Goal: Task Accomplishment & Management: Use online tool/utility

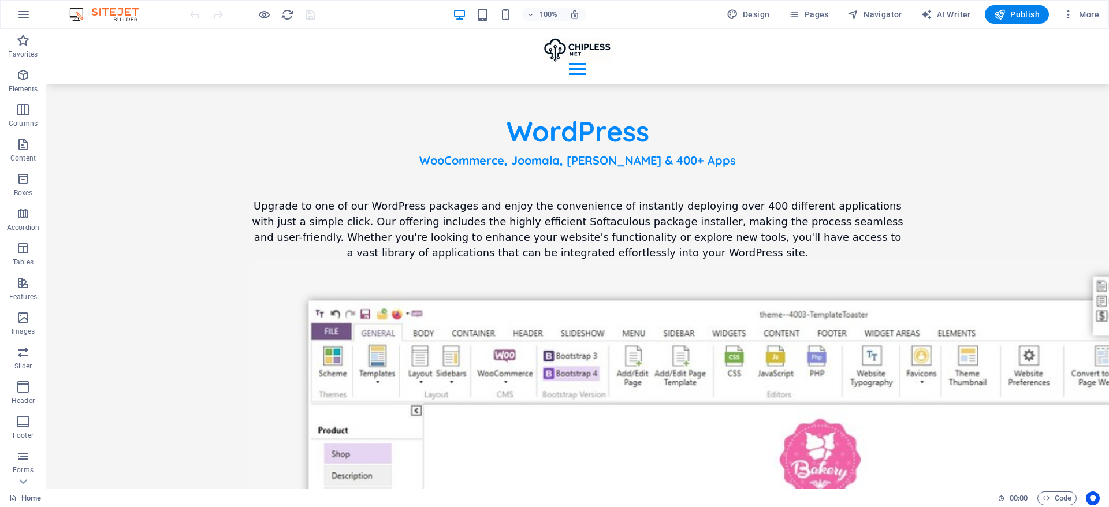
scroll to position [2155, 0]
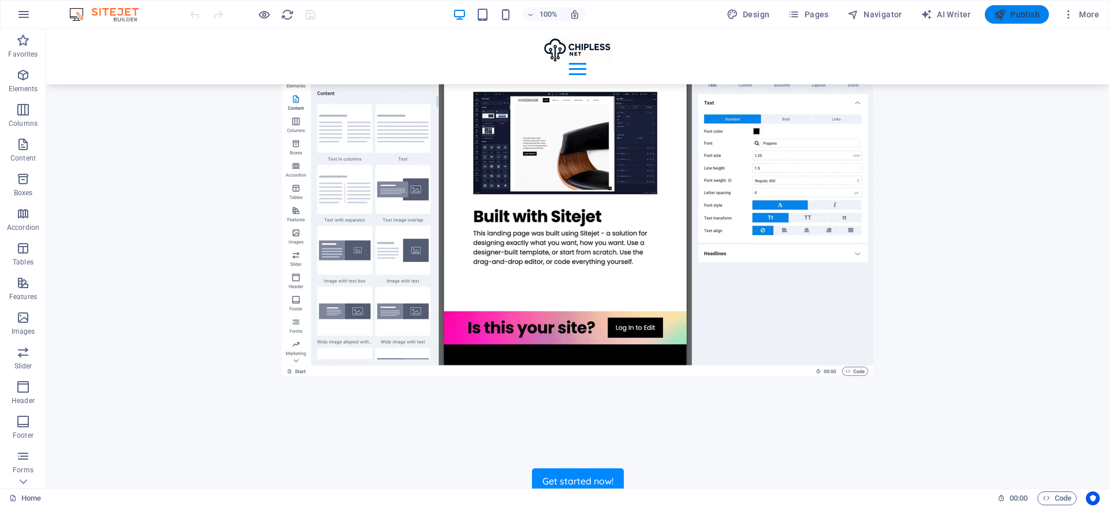
click at [1025, 13] on span "Publish" at bounding box center [1017, 15] width 46 height 12
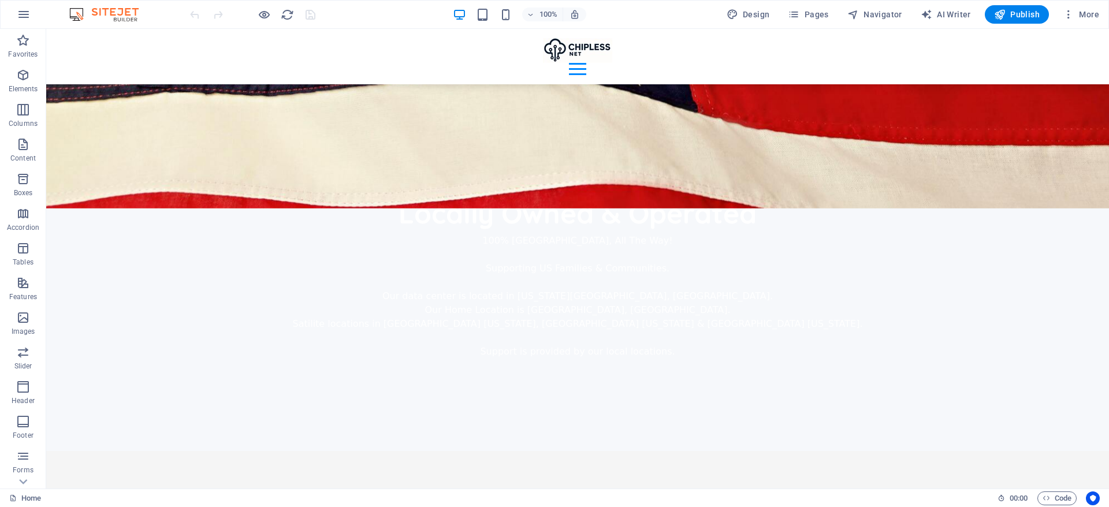
scroll to position [3021, 0]
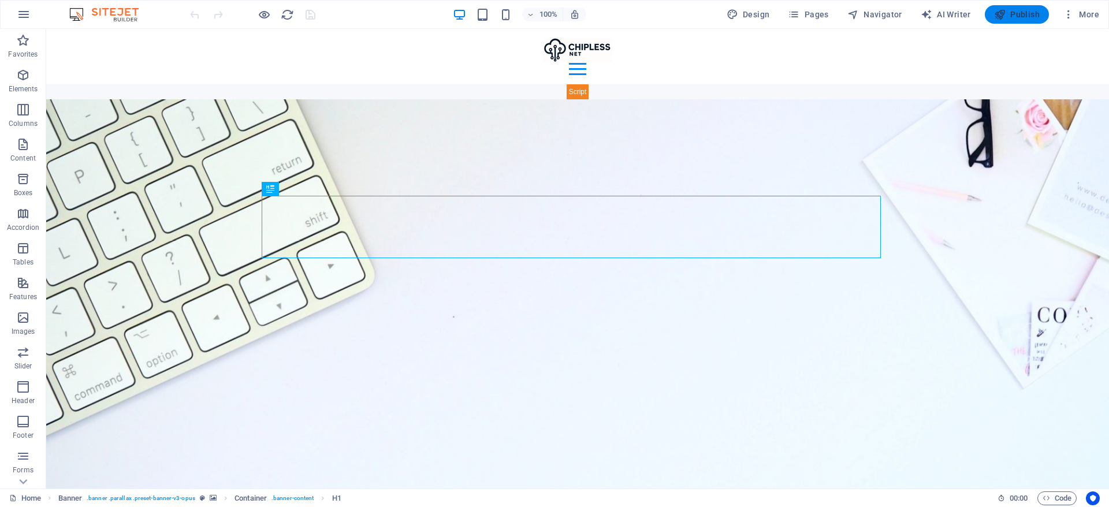
click at [1025, 17] on span "Publish" at bounding box center [1017, 15] width 46 height 12
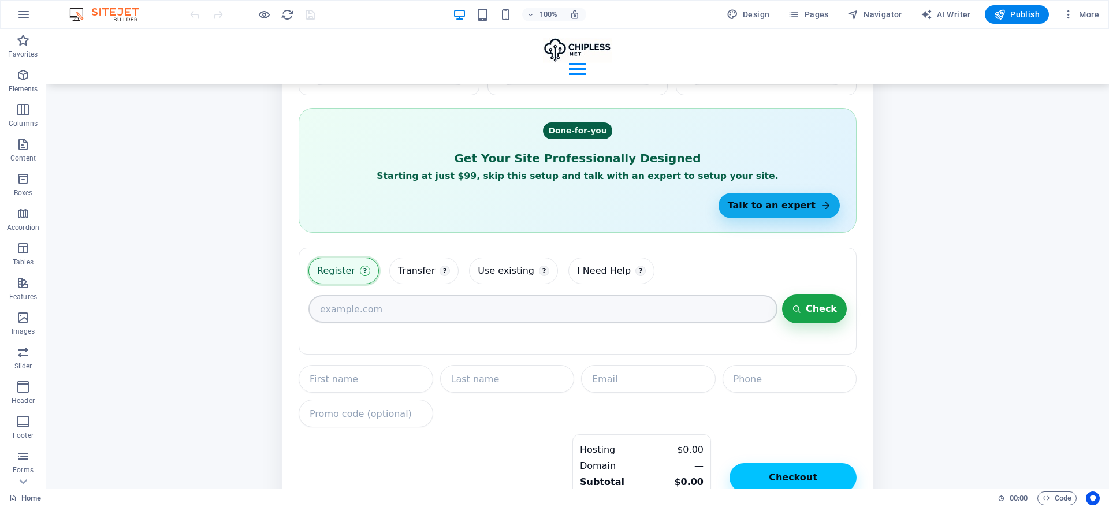
scroll to position [7908, 0]
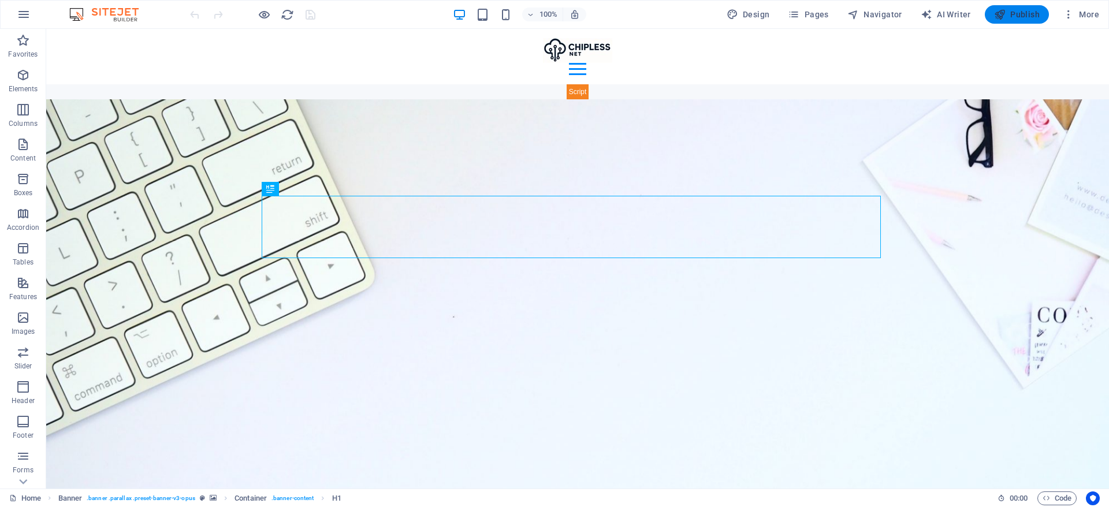
click at [1022, 16] on span "Publish" at bounding box center [1017, 15] width 46 height 12
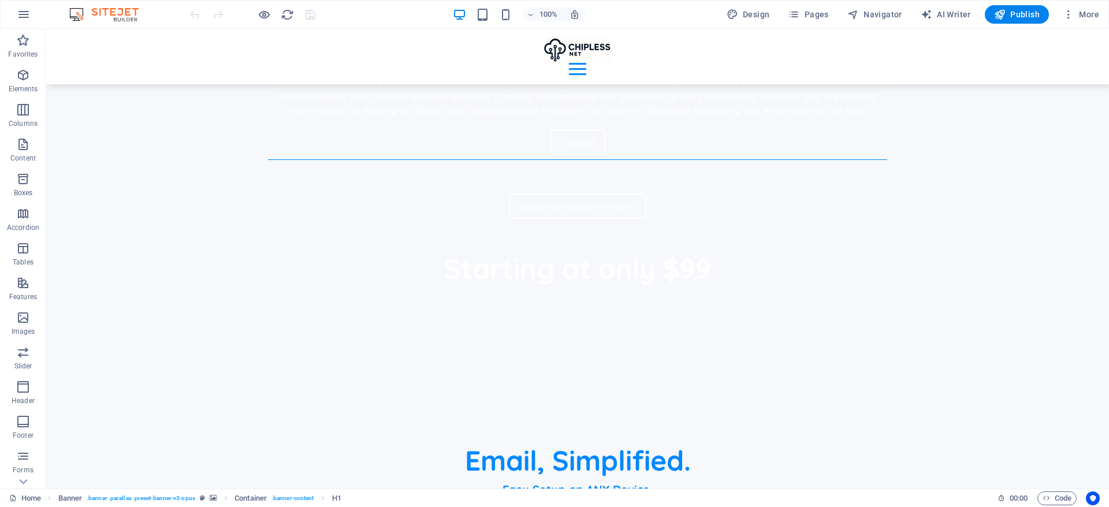
scroll to position [4884, 0]
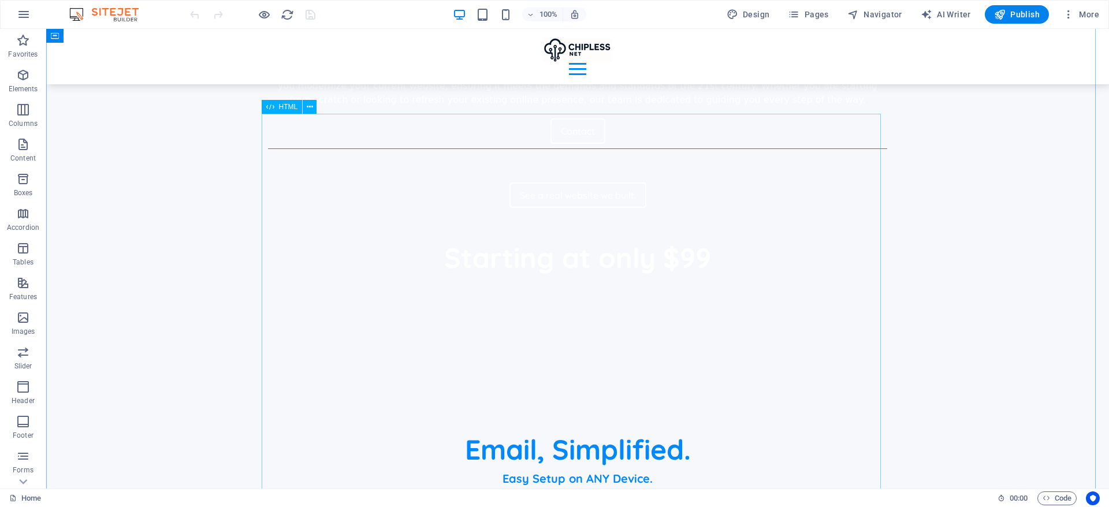
drag, startPoint x: 844, startPoint y: 161, endPoint x: 403, endPoint y: 289, distance: 460.0
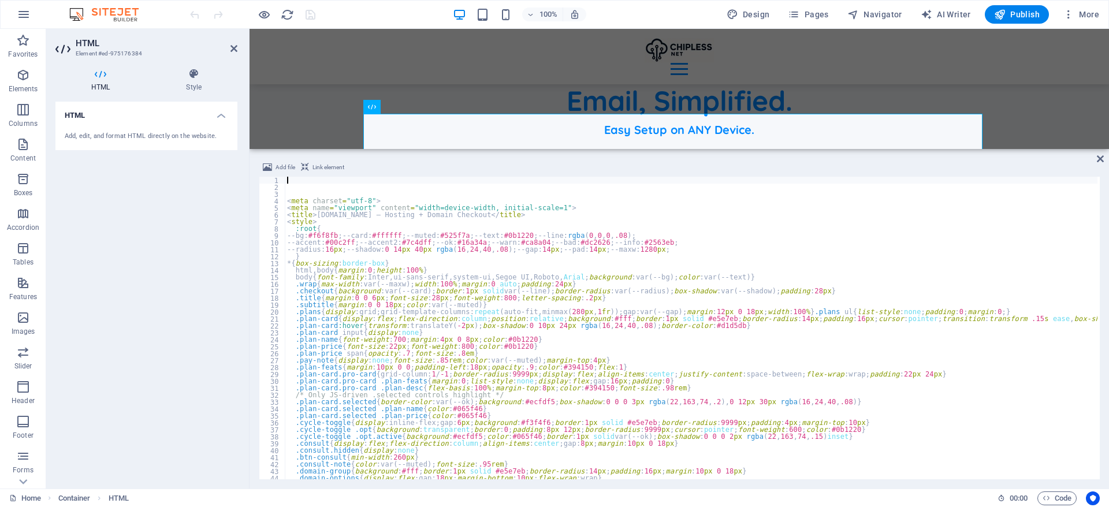
click at [549, 321] on div "< meta charset = "utf-8" > < meta name = "viewport" content = "width=device-wid…" at bounding box center [1049, 334] width 1529 height 314
type textarea ".plan-card{display:flex;flex-direction:column;position:relative;background:#fff…"
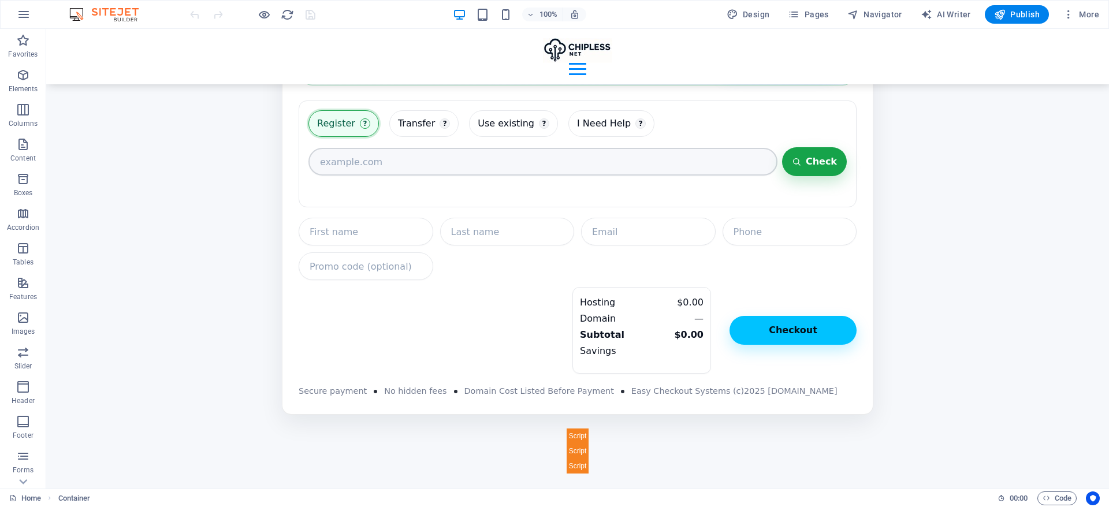
scroll to position [7908, 0]
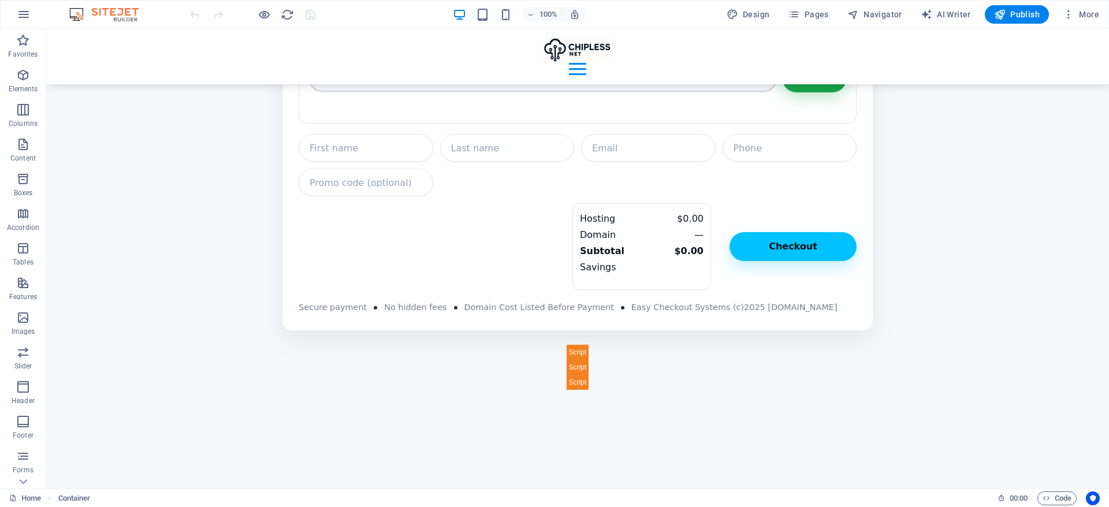
drag, startPoint x: 1105, startPoint y: 340, endPoint x: 1153, endPoint y: 522, distance: 188.3
click at [20, 81] on icon "button" at bounding box center [23, 75] width 14 height 14
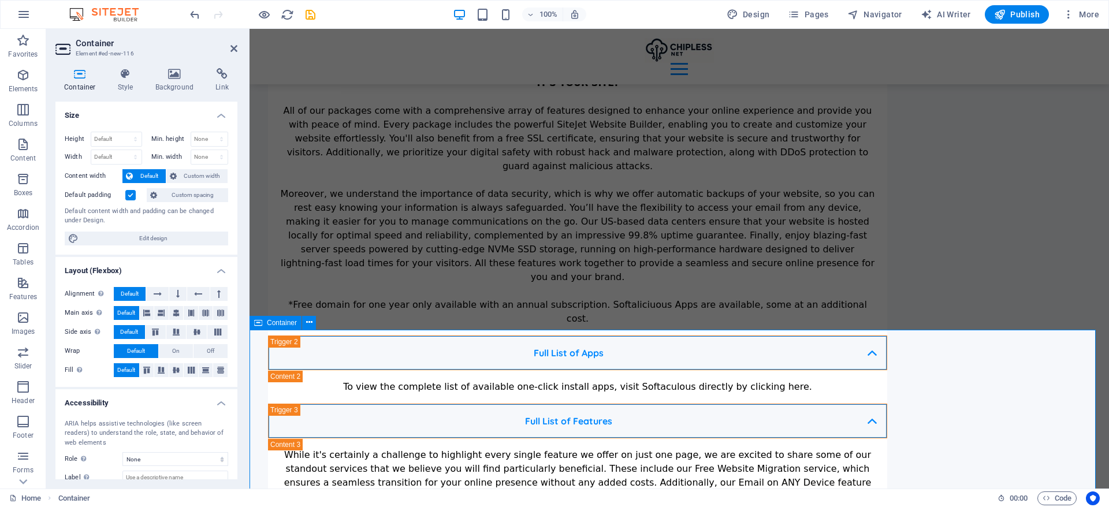
scroll to position [8190, 0]
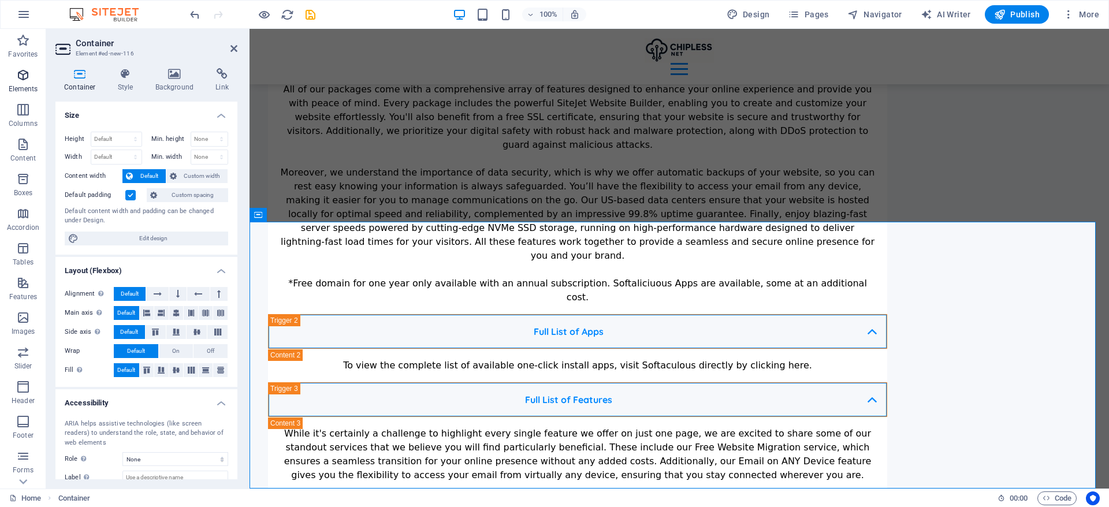
click at [27, 79] on icon "button" at bounding box center [23, 75] width 14 height 14
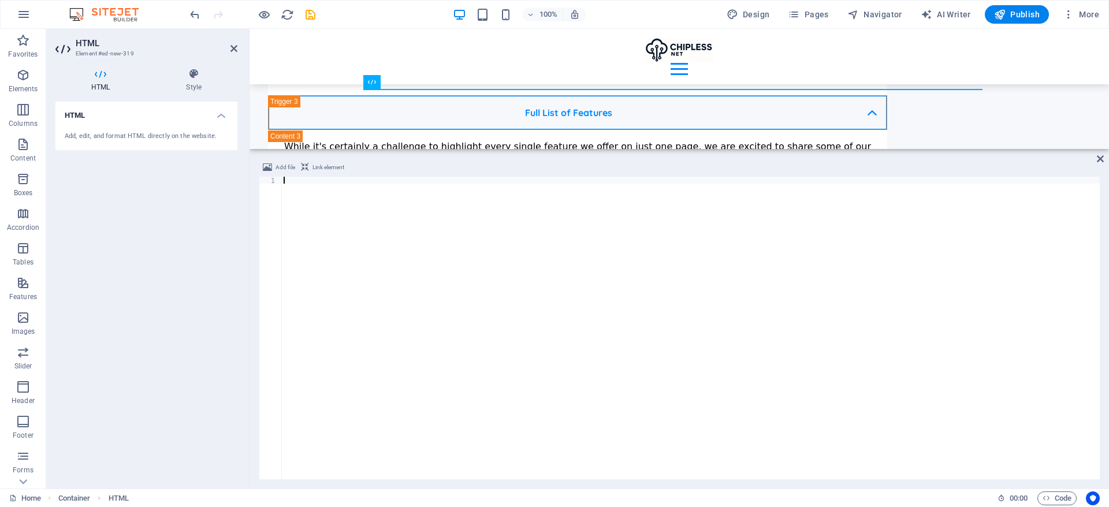
scroll to position [8356, 0]
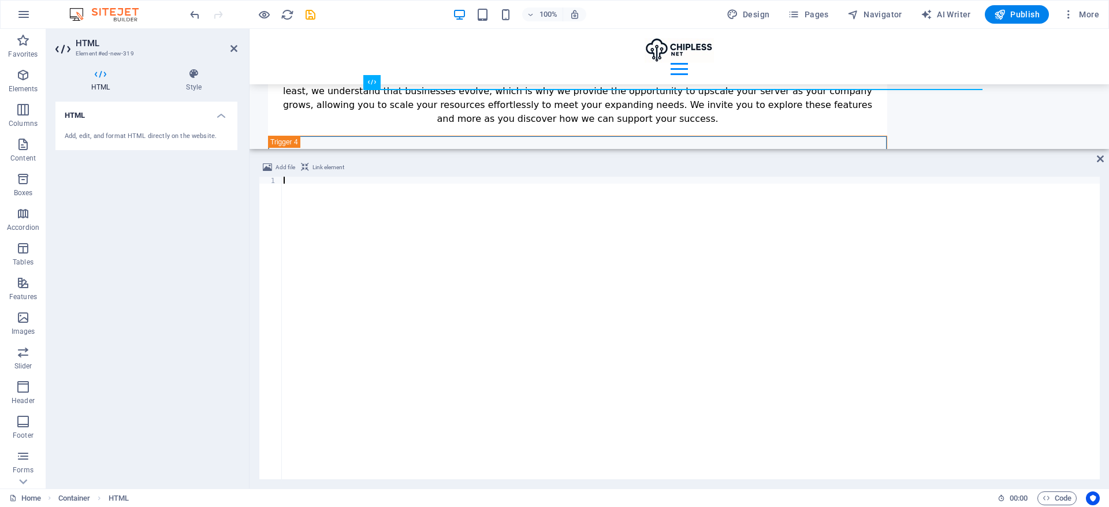
click at [625, 303] on div at bounding box center [690, 335] width 818 height 316
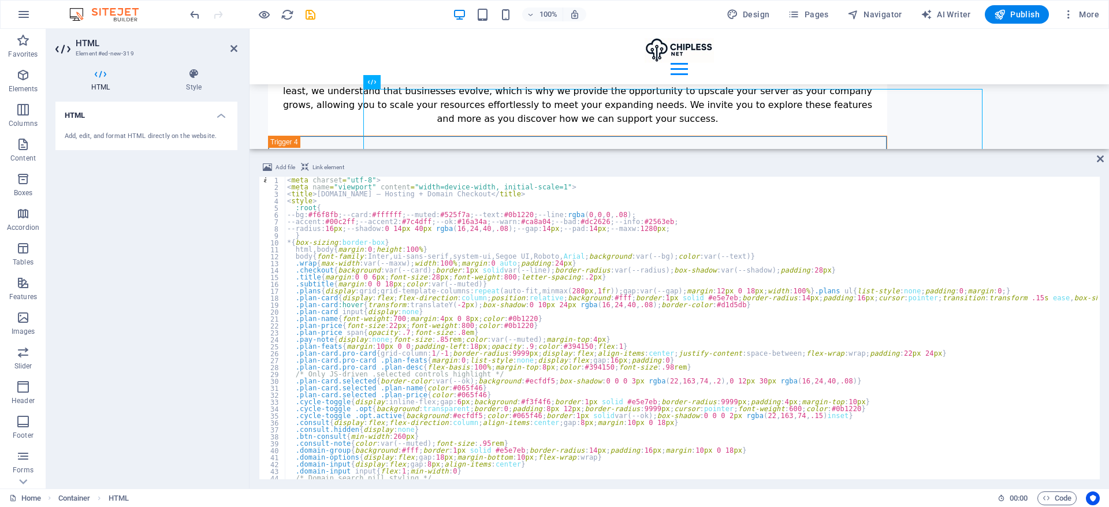
scroll to position [0, 0]
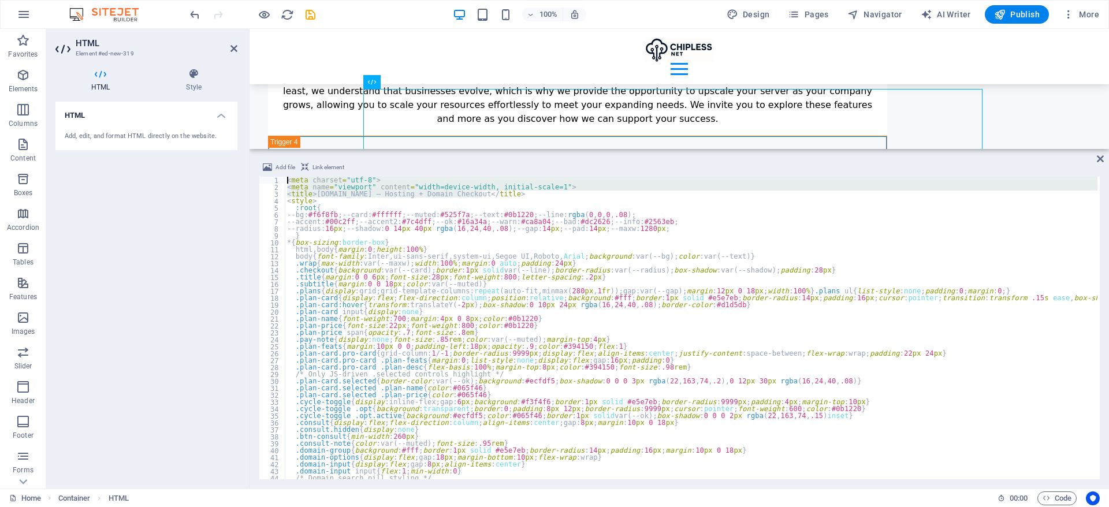
drag, startPoint x: 509, startPoint y: 196, endPoint x: 161, endPoint y: 144, distance: 352.1
click at [161, 144] on div "HTML Element #ed-new-319 HTML Style HTML Add, edit, and format HTML directly on…" at bounding box center [577, 259] width 1063 height 460
type textarea "<meta charset="utf-8"> <meta name="viewport" content="width=device-width, initi…"
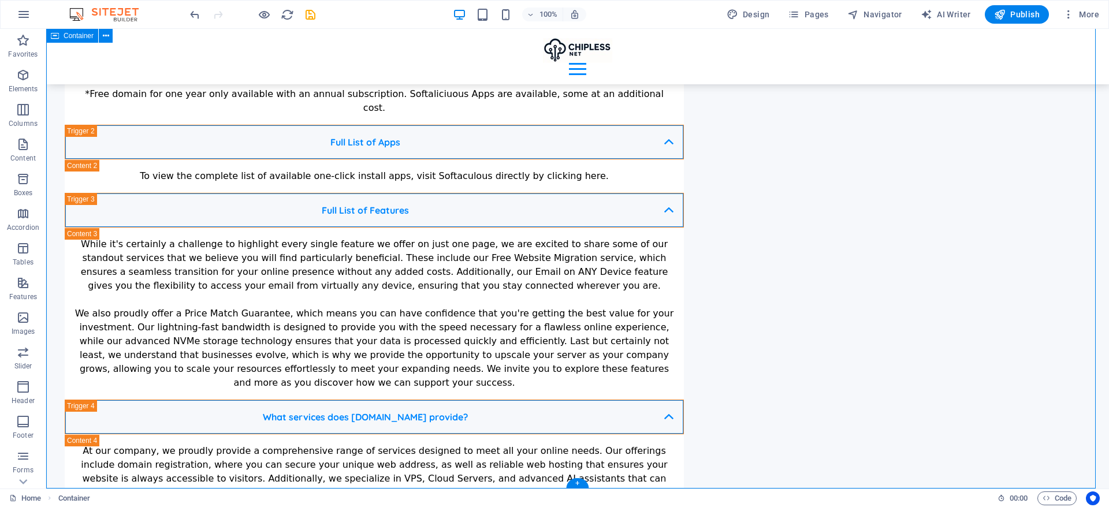
scroll to position [8414, 0]
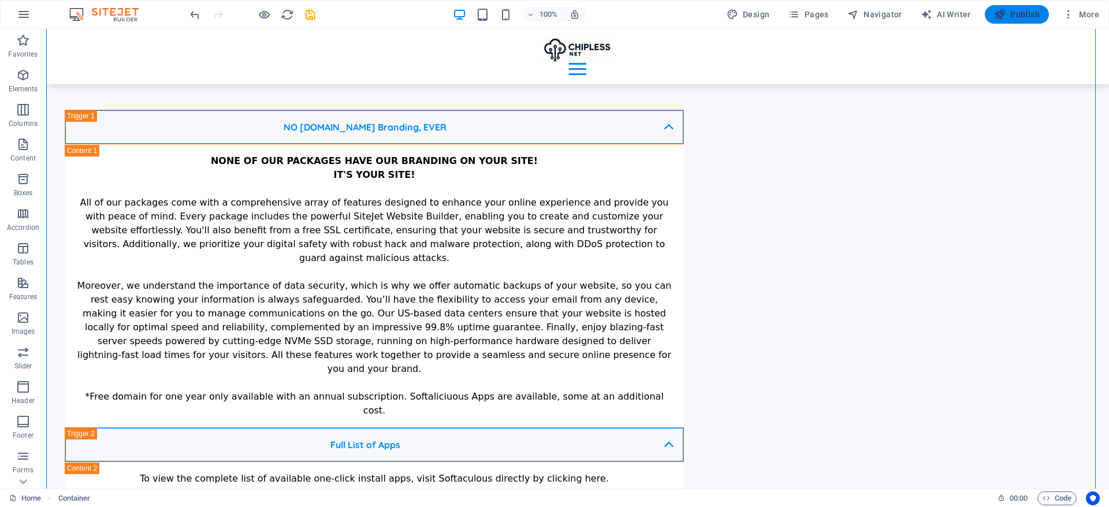
click at [1030, 22] on button "Publish" at bounding box center [1017, 14] width 64 height 18
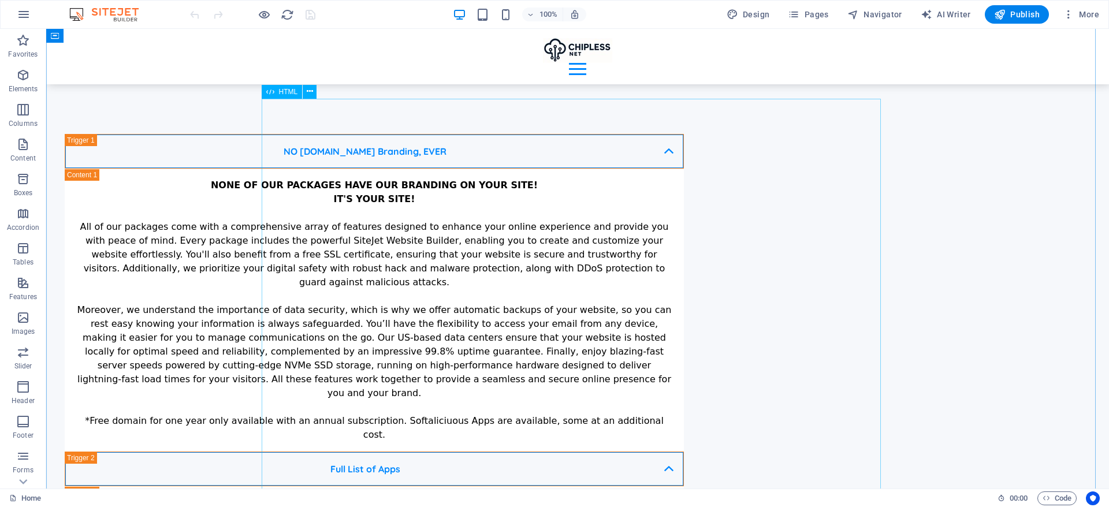
click at [307, 91] on icon at bounding box center [310, 91] width 6 height 12
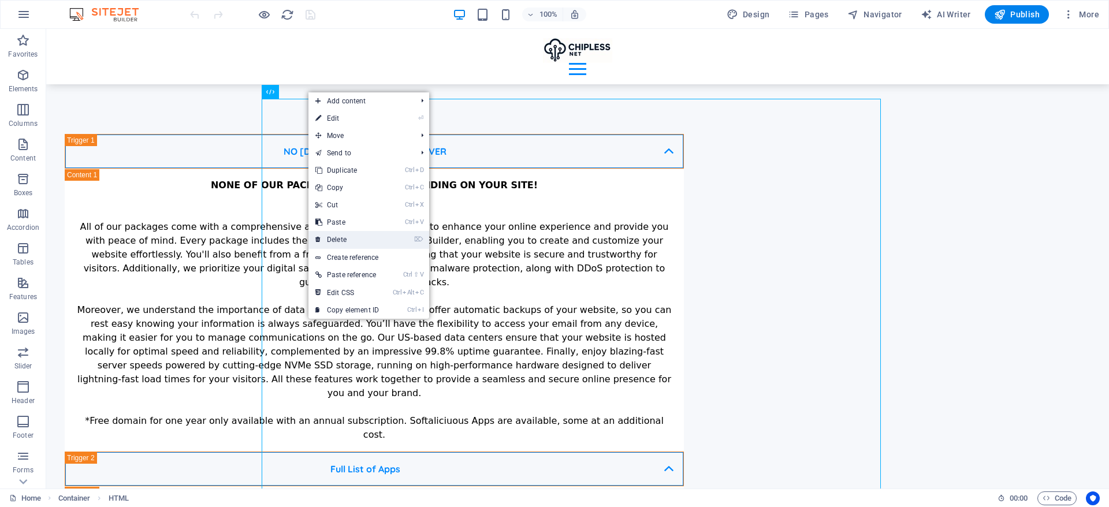
click at [380, 243] on link "⌦ Delete" at bounding box center [346, 239] width 77 height 17
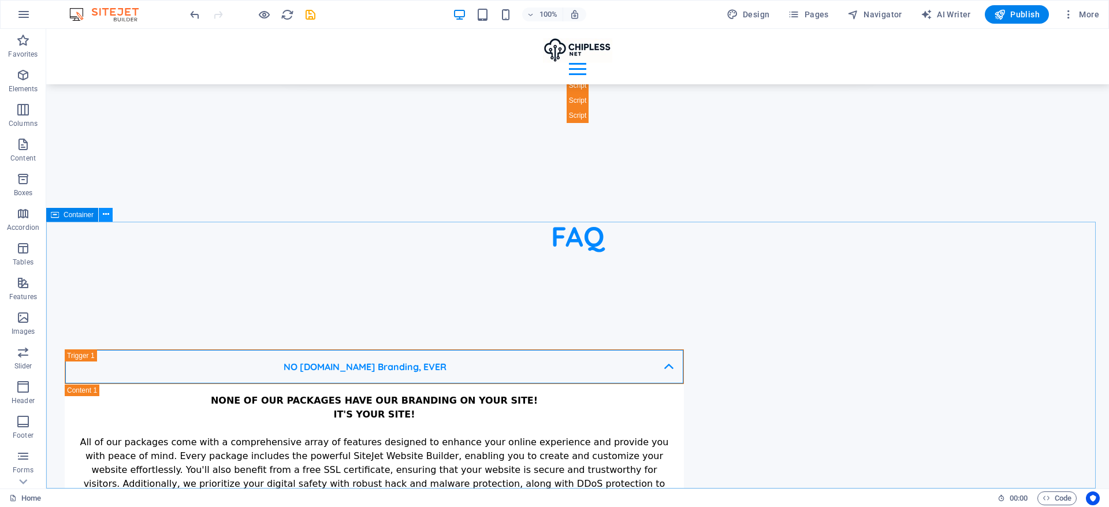
click at [108, 215] on icon at bounding box center [106, 214] width 6 height 12
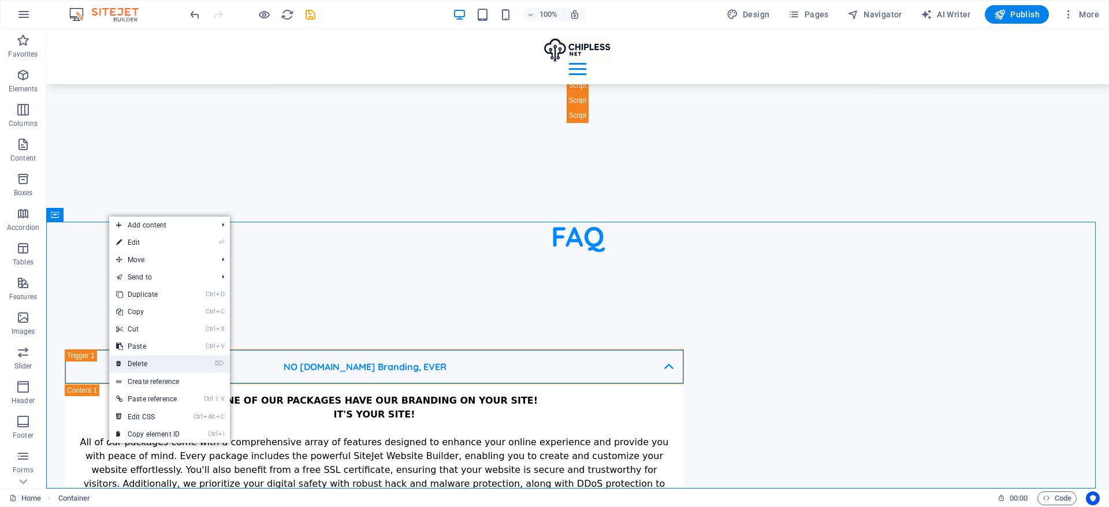
click at [163, 357] on link "⌦ Delete" at bounding box center [147, 363] width 77 height 17
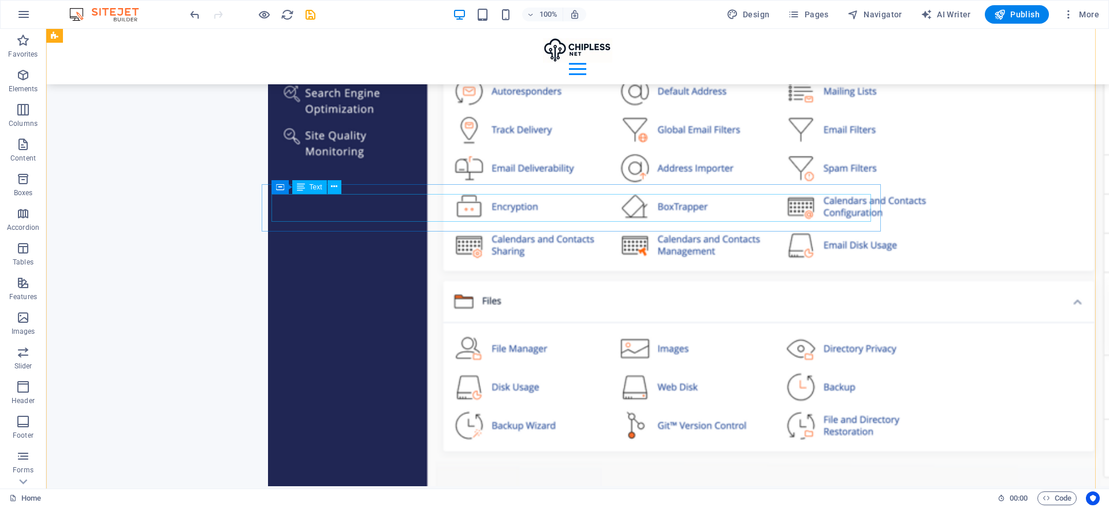
scroll to position [6608, 0]
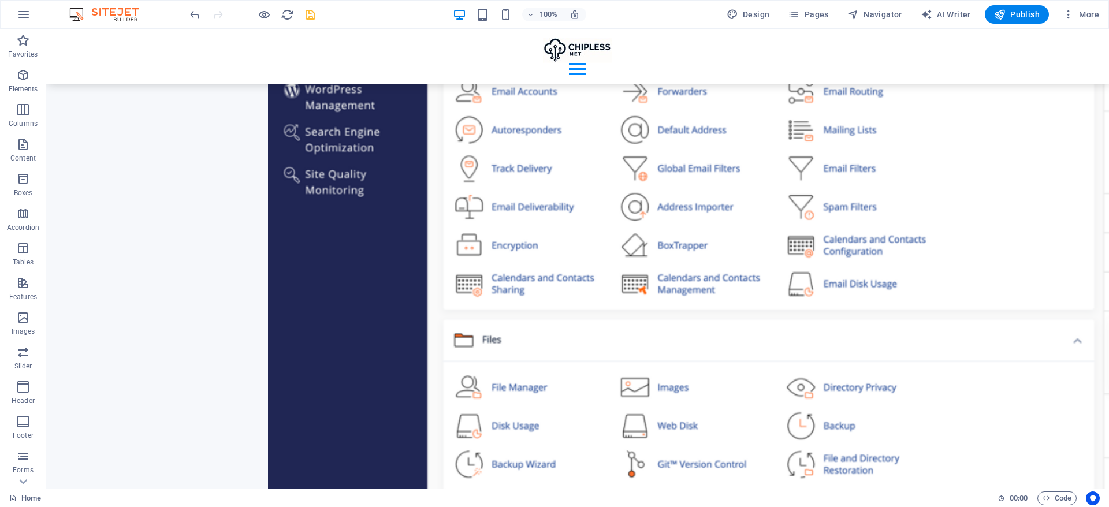
click at [305, 13] on icon "save" at bounding box center [310, 14] width 13 height 13
click at [22, 15] on icon "button" at bounding box center [24, 15] width 14 height 14
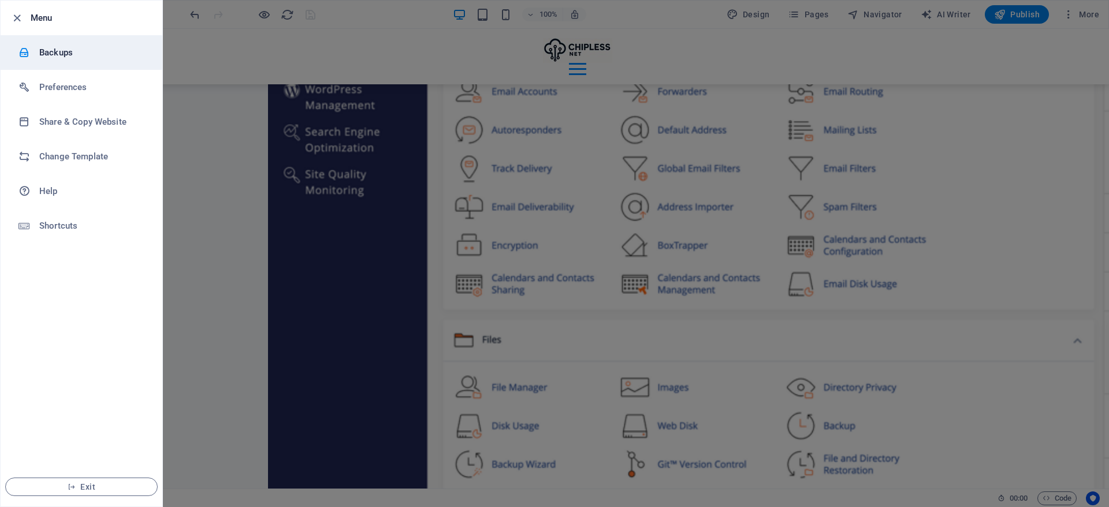
click at [79, 60] on li "Backups" at bounding box center [82, 52] width 162 height 35
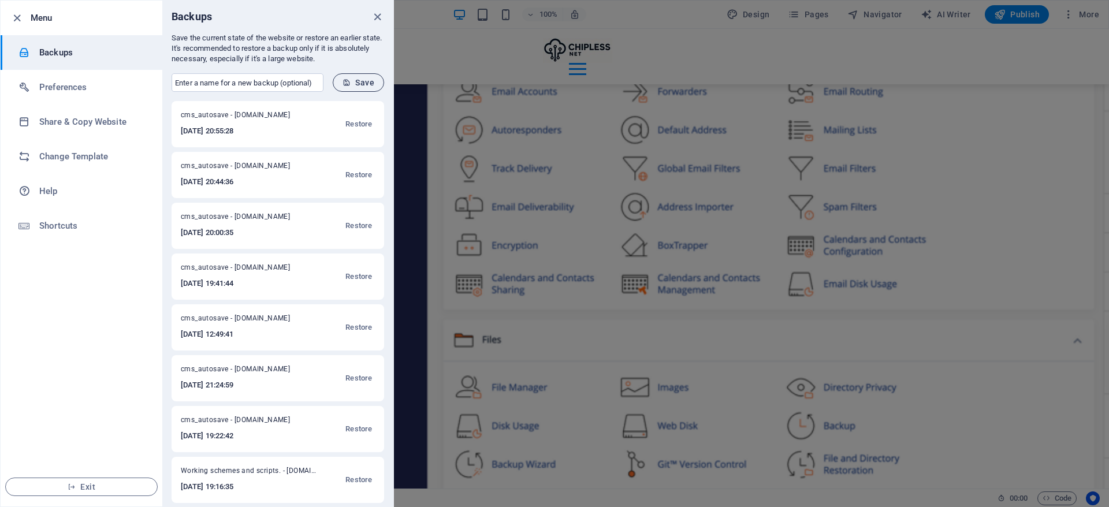
click at [374, 83] on button "Save" at bounding box center [358, 82] width 51 height 18
click at [376, 21] on icon "close" at bounding box center [377, 16] width 13 height 13
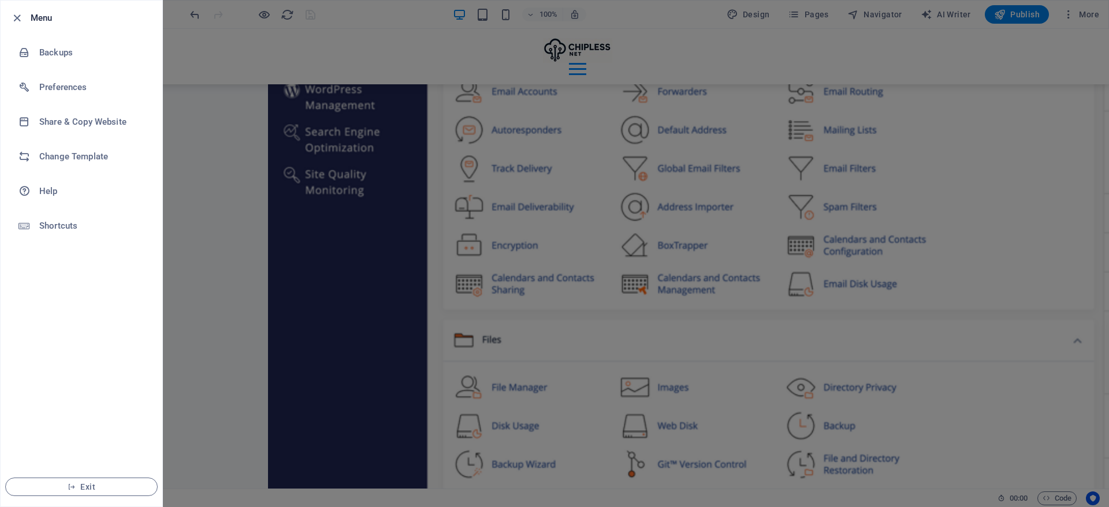
click at [359, 34] on div at bounding box center [554, 253] width 1109 height 507
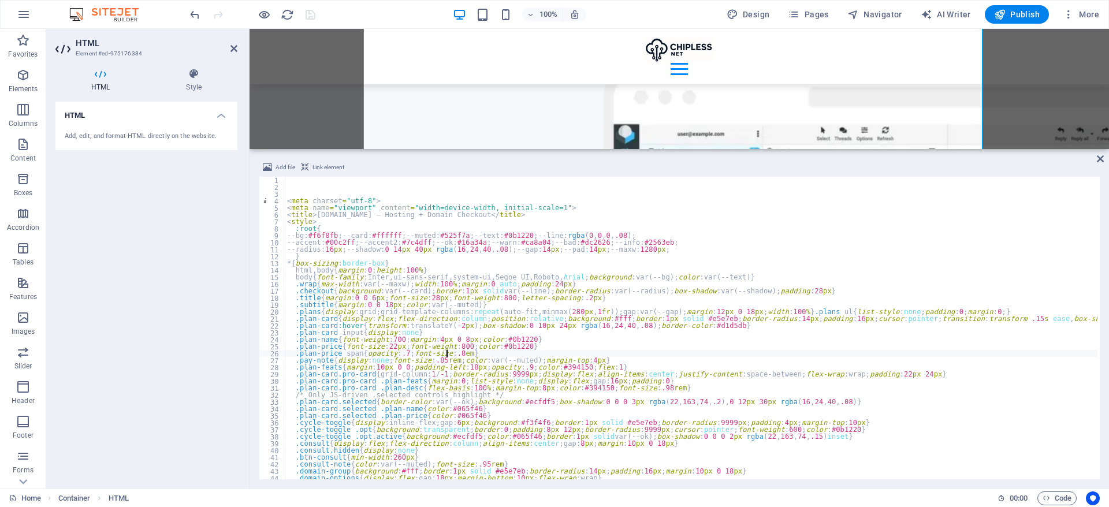
click at [531, 355] on div "< meta charset = "utf-8" > < meta name = "viewport" content = "width=device-wid…" at bounding box center [1049, 334] width 1529 height 314
type textarea ".plan-price span{opacity:.7;font-size:.8em}"
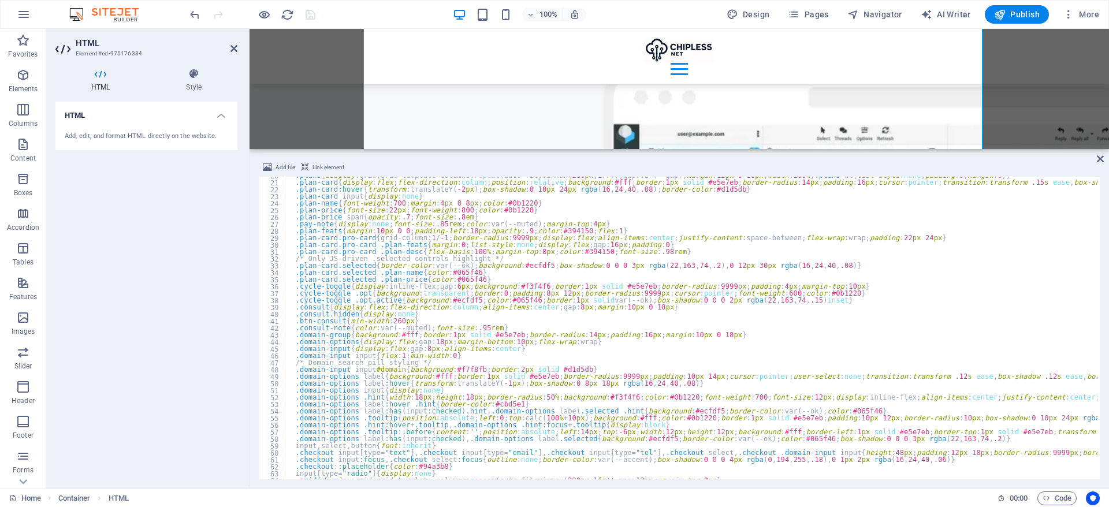
scroll to position [0, 0]
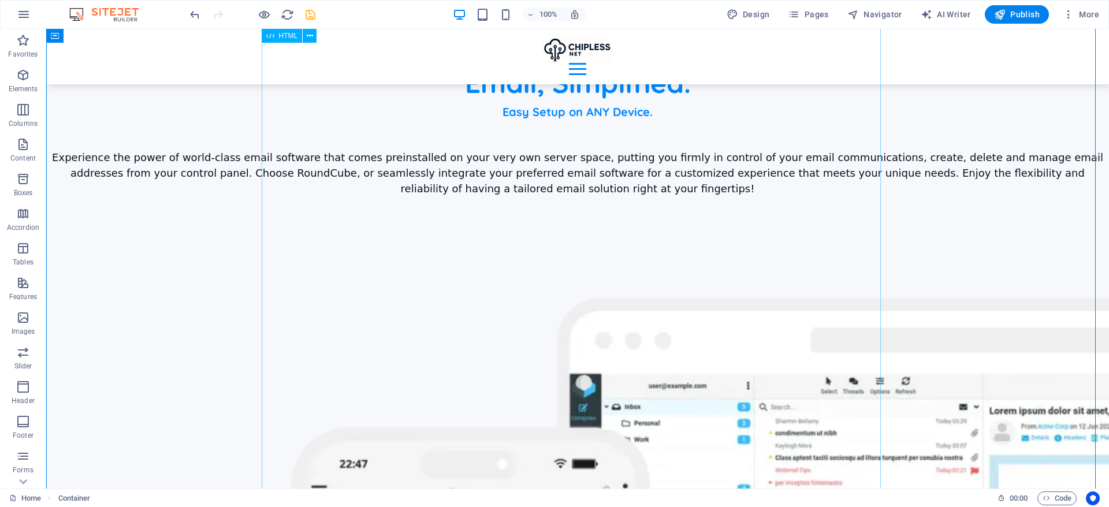
scroll to position [5309, 0]
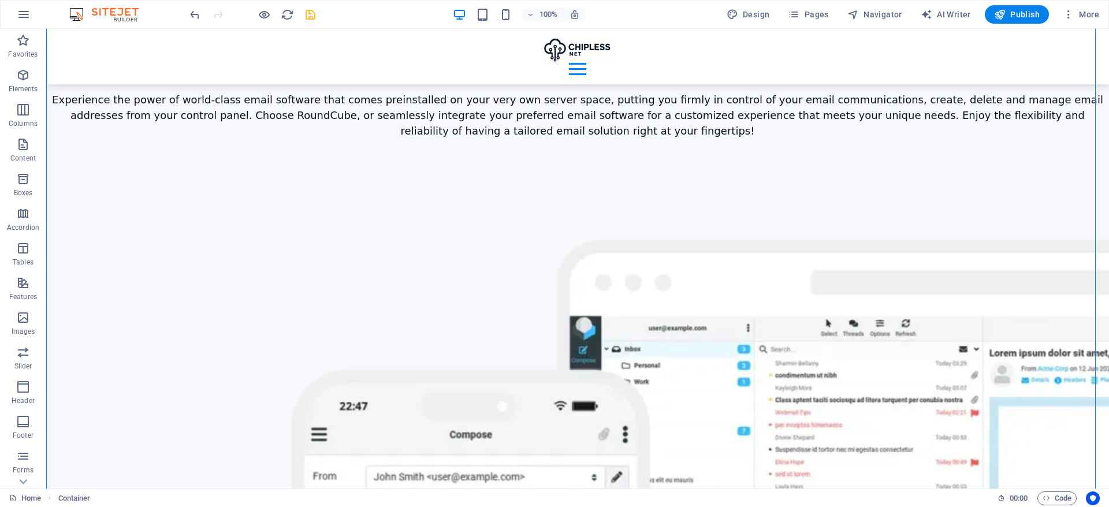
click at [320, 14] on div "100% Design Pages Navigator AI Writer Publish More" at bounding box center [646, 14] width 916 height 18
click at [314, 14] on icon "save" at bounding box center [310, 14] width 13 height 13
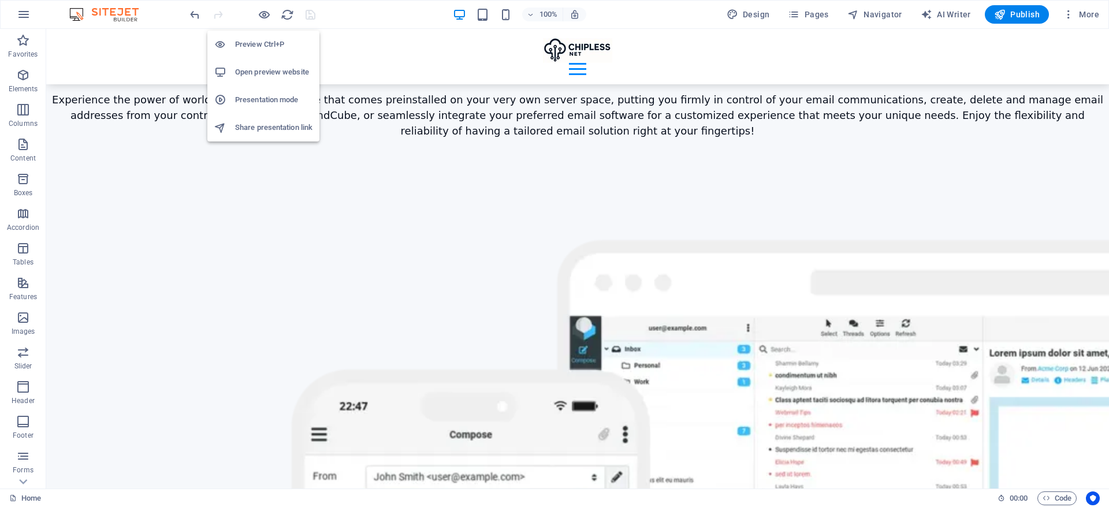
click at [258, 73] on h6 "Open preview website" at bounding box center [273, 72] width 77 height 14
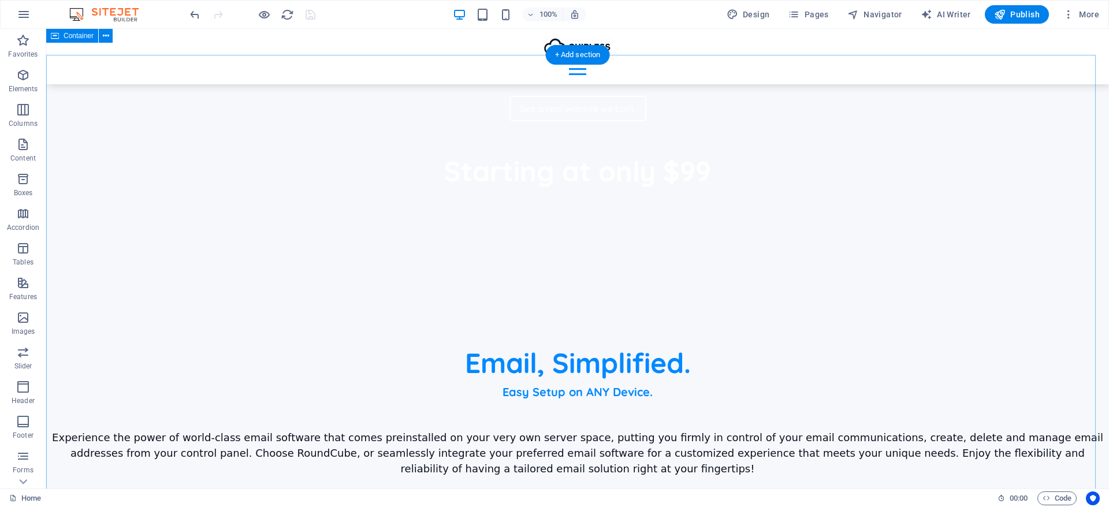
scroll to position [4789, 0]
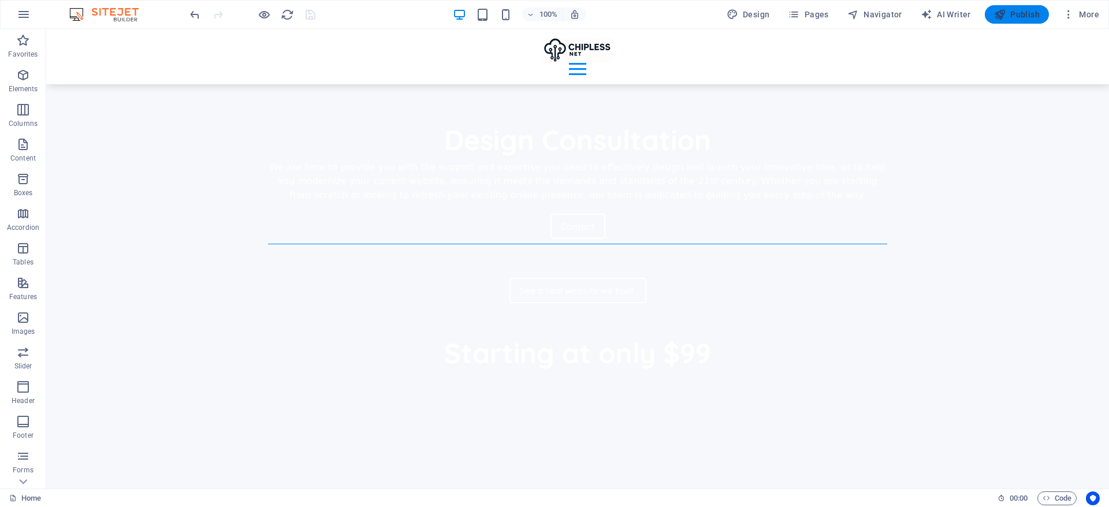
click at [1007, 13] on span "Publish" at bounding box center [1017, 15] width 46 height 12
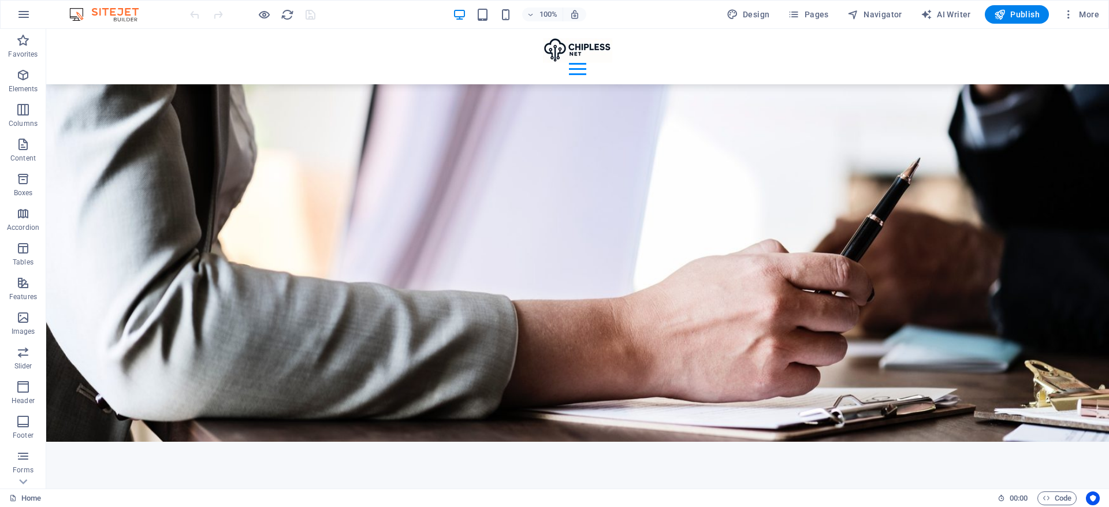
scroll to position [4332, 0]
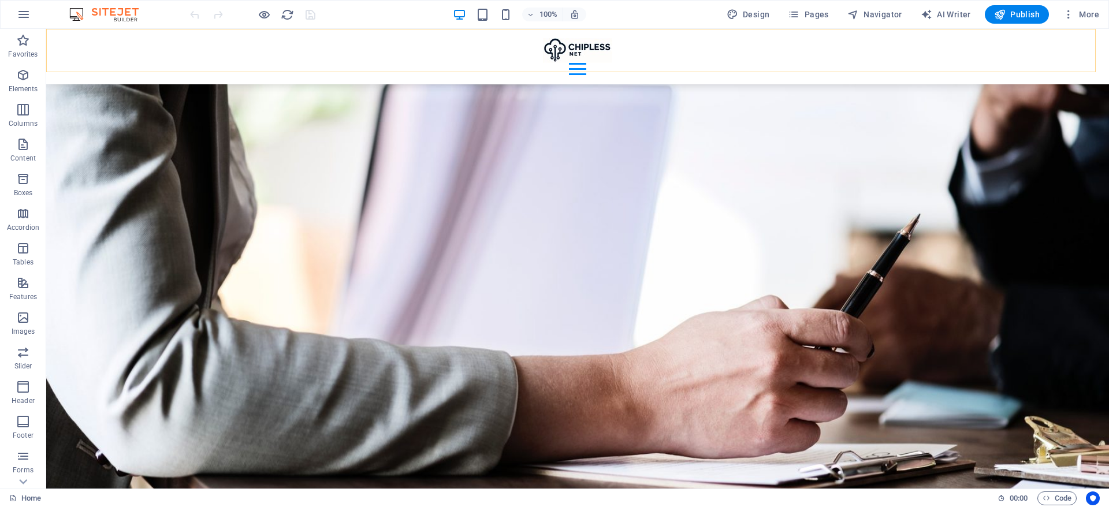
click at [893, 50] on div "Home Site Builder WordPress Email Design Services Beta Features Contact Email L…" at bounding box center [577, 56] width 1063 height 55
click at [890, 51] on div "Home Site Builder WordPress Email Design Services Beta Features Contact Email L…" at bounding box center [577, 56] width 1063 height 55
click at [1076, 15] on span "More" at bounding box center [1081, 15] width 36 height 12
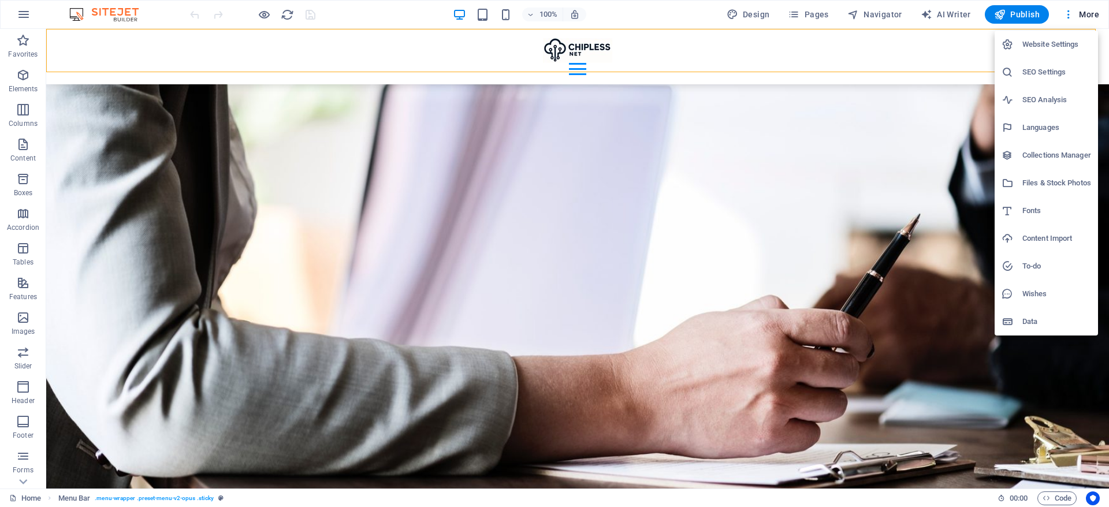
click at [833, 21] on div at bounding box center [554, 253] width 1109 height 507
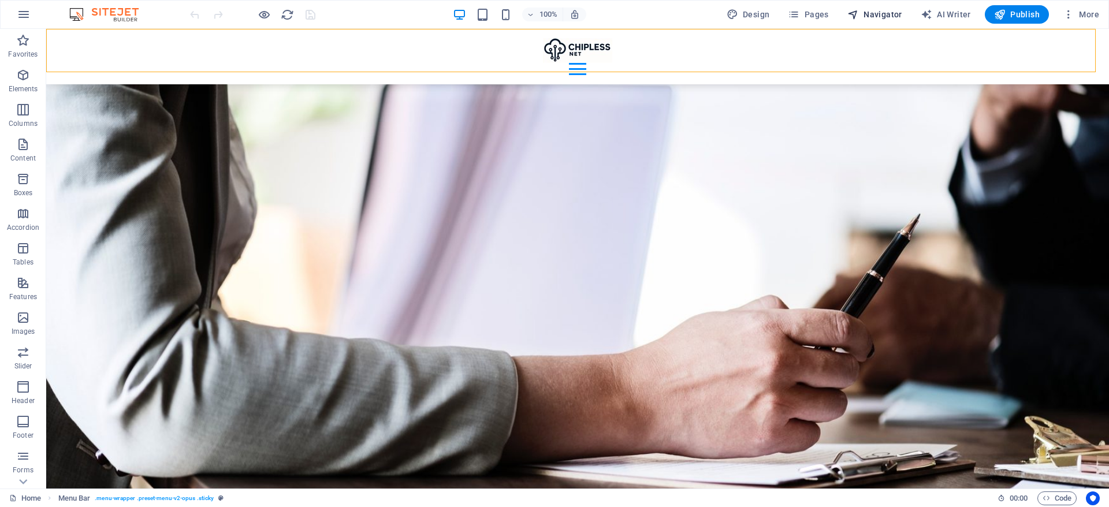
click at [875, 15] on span "Navigator" at bounding box center [874, 15] width 55 height 12
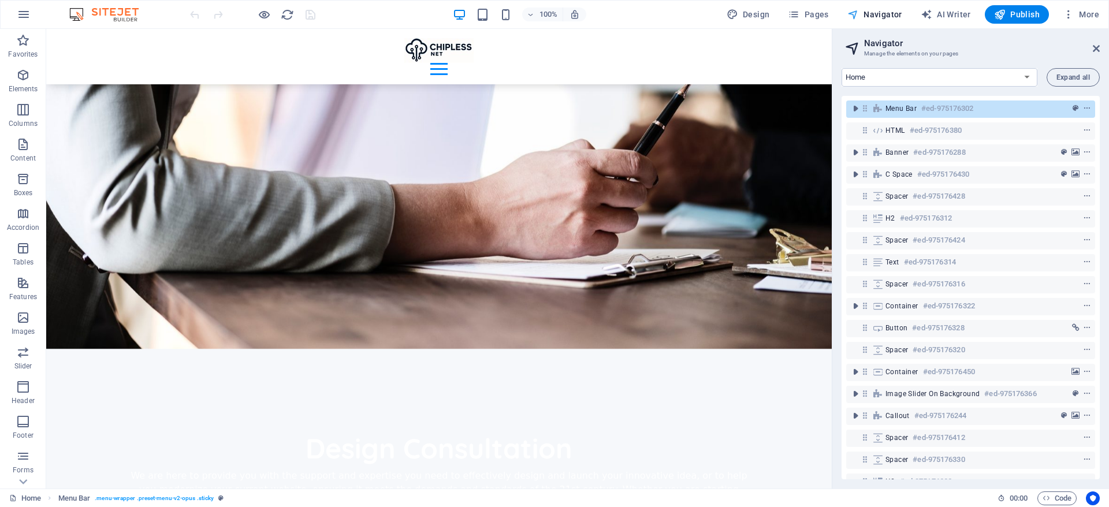
scroll to position [4379, 0]
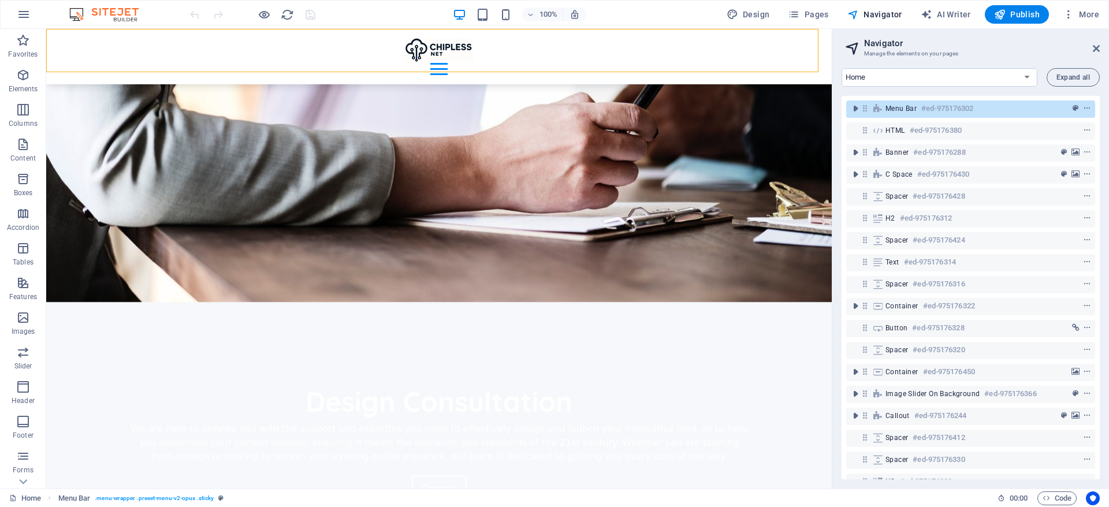
click at [947, 114] on h6 "#ed-975176302" at bounding box center [947, 109] width 52 height 14
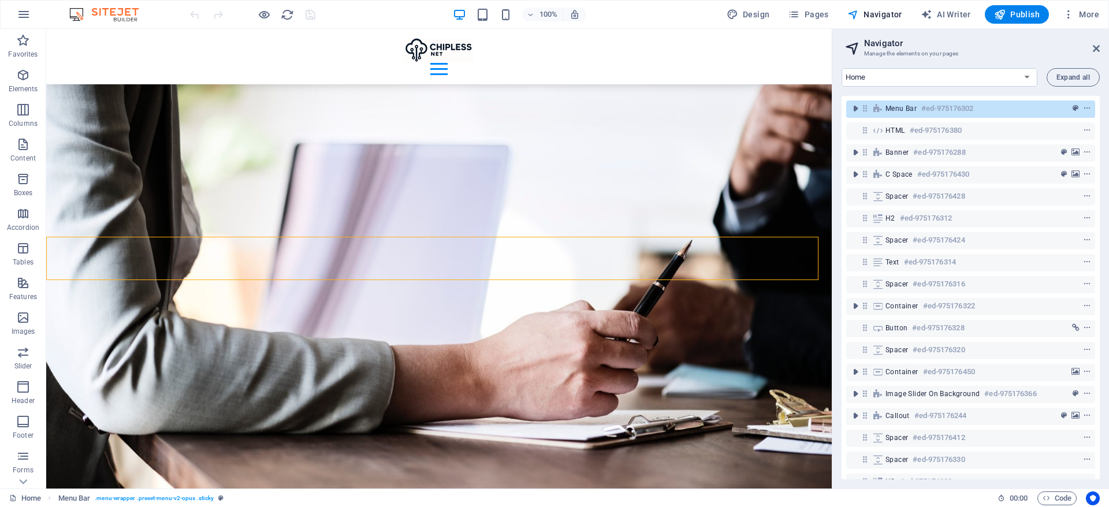
drag, startPoint x: 947, startPoint y: 114, endPoint x: 949, endPoint y: 106, distance: 8.6
click at [947, 114] on h6 "#ed-975176302" at bounding box center [947, 109] width 52 height 14
select select "header"
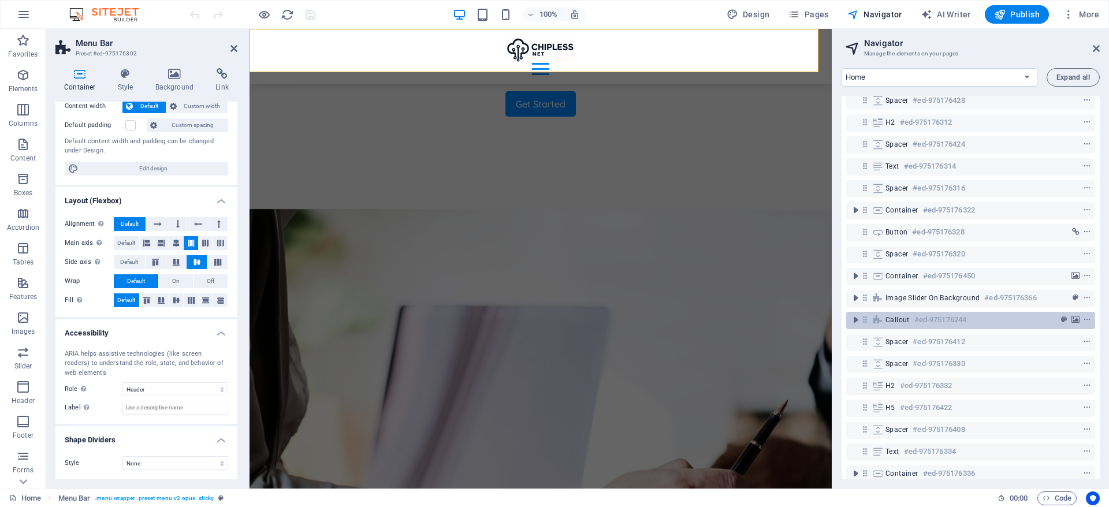
scroll to position [0, 0]
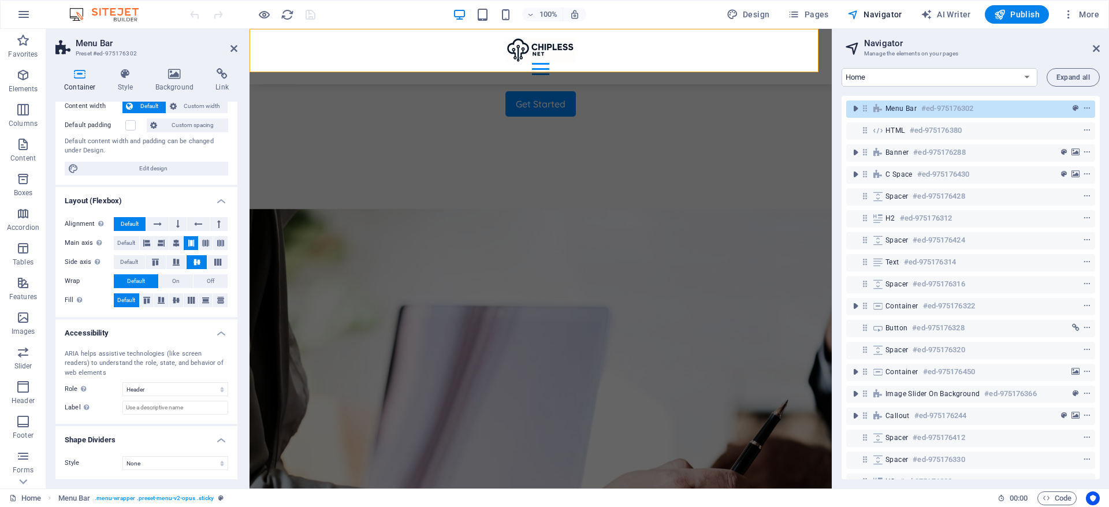
click at [962, 107] on h6 "#ed-975176302" at bounding box center [947, 109] width 52 height 14
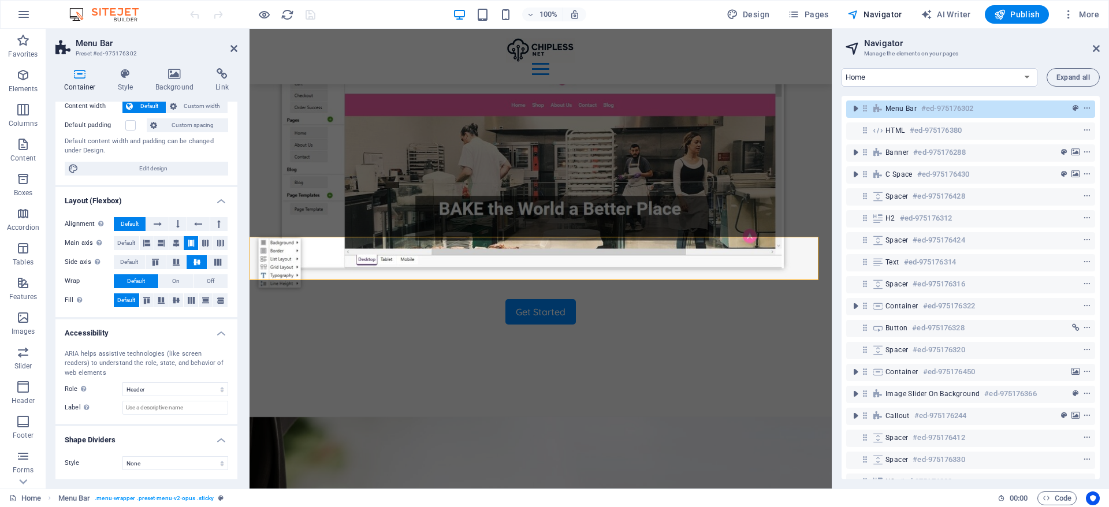
click at [962, 107] on h6 "#ed-975176302" at bounding box center [947, 109] width 52 height 14
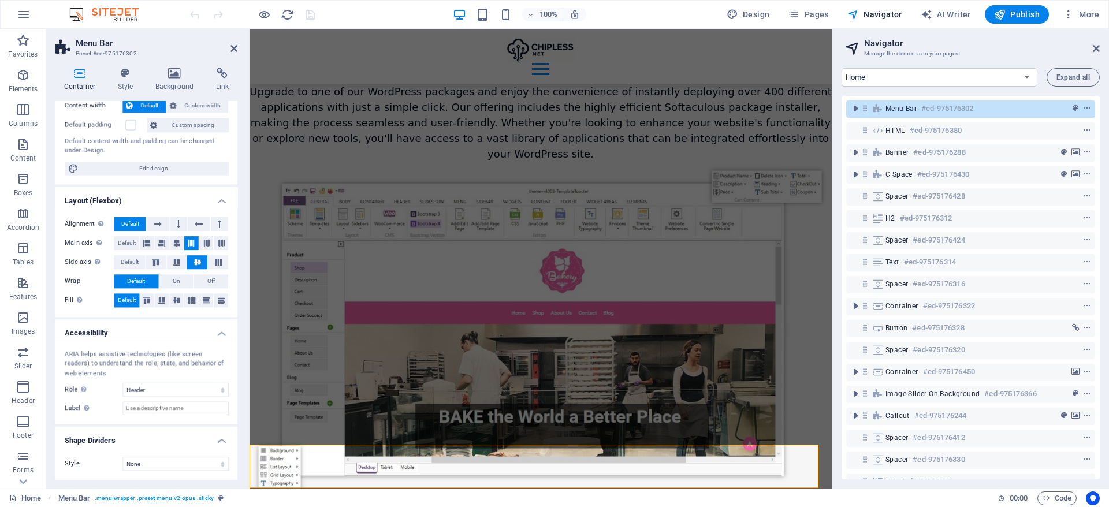
click at [962, 107] on h6 "#ed-975176302" at bounding box center [947, 109] width 52 height 14
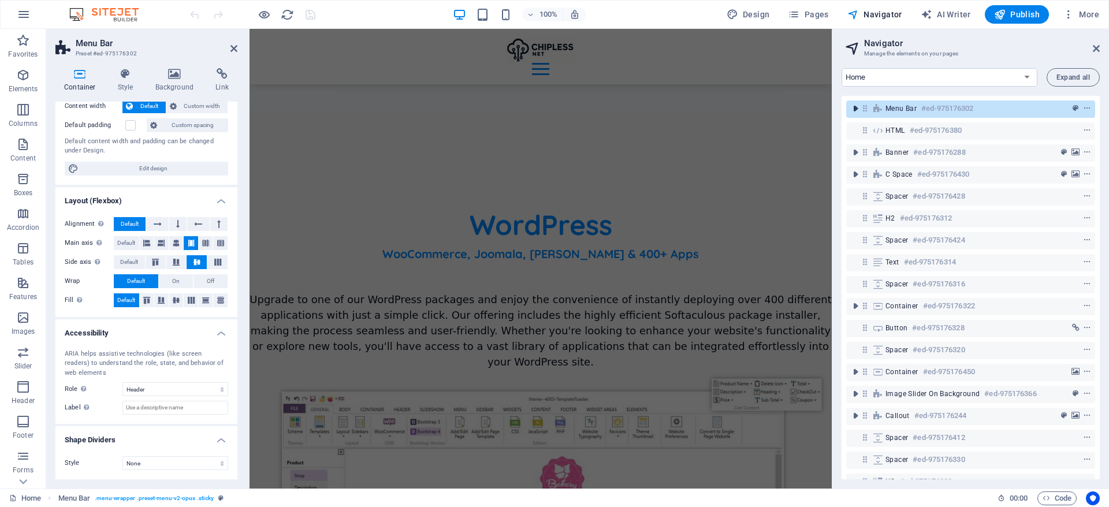
click at [854, 109] on icon "toggle-expand" at bounding box center [855, 109] width 12 height 12
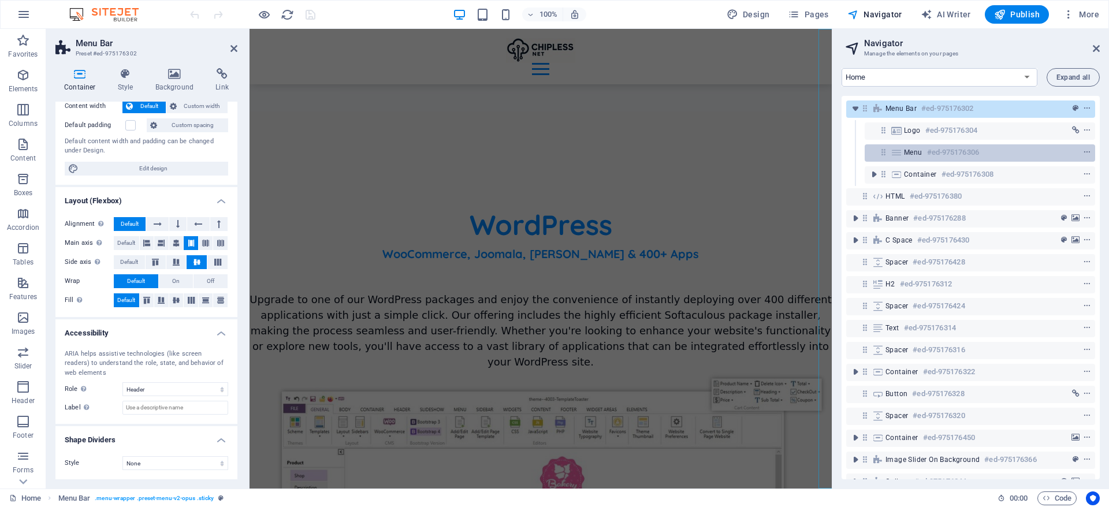
click at [908, 146] on div "Menu #ed-975176306" at bounding box center [970, 153] width 133 height 14
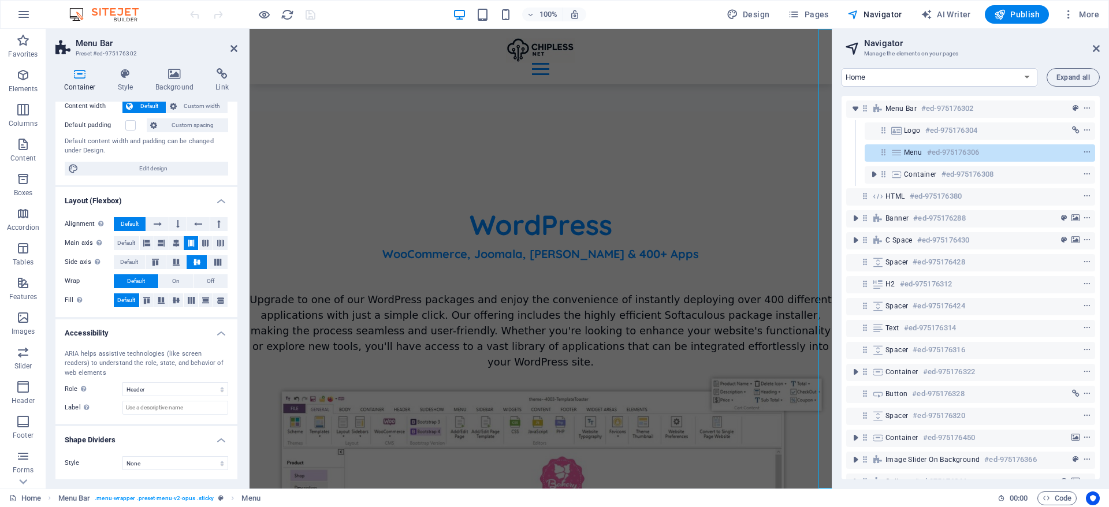
click at [941, 151] on h6 "#ed-975176306" at bounding box center [953, 153] width 52 height 14
select select
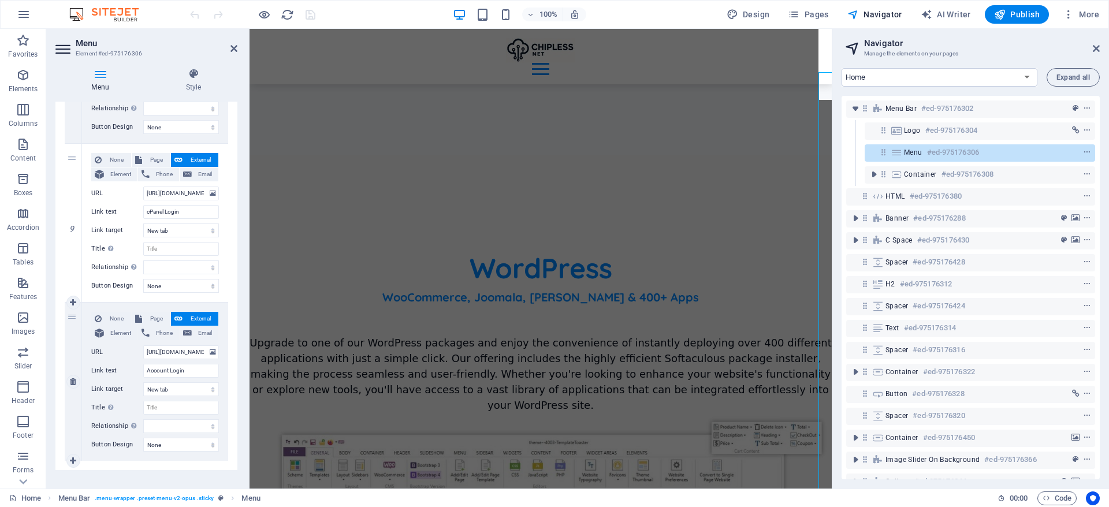
scroll to position [1244, 0]
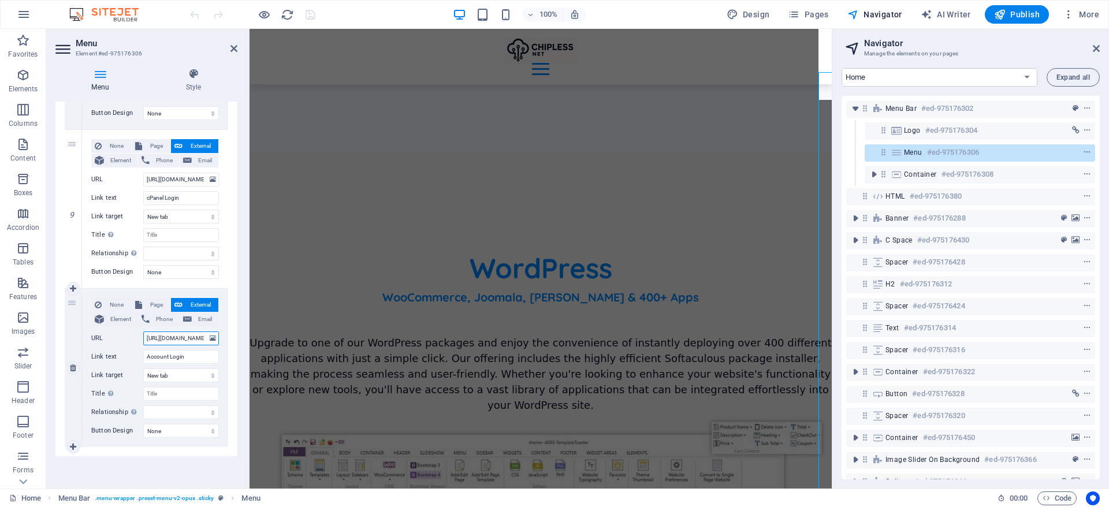
click at [192, 339] on input "https://chipless.net/dcart/index.php?rp=/login" at bounding box center [181, 338] width 76 height 14
type input "https://chipless.net/dcar/index.php?rp=/login"
select select
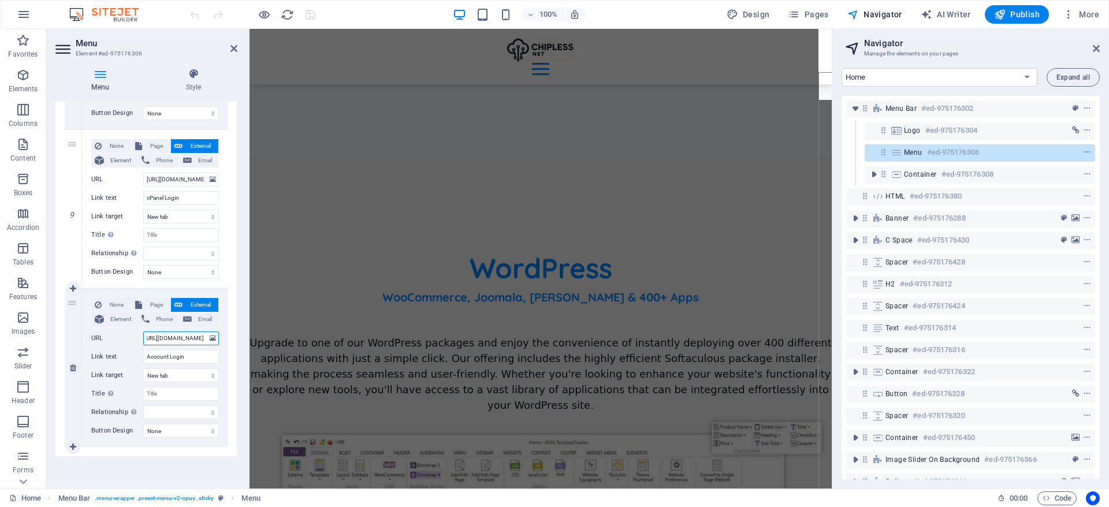
select select
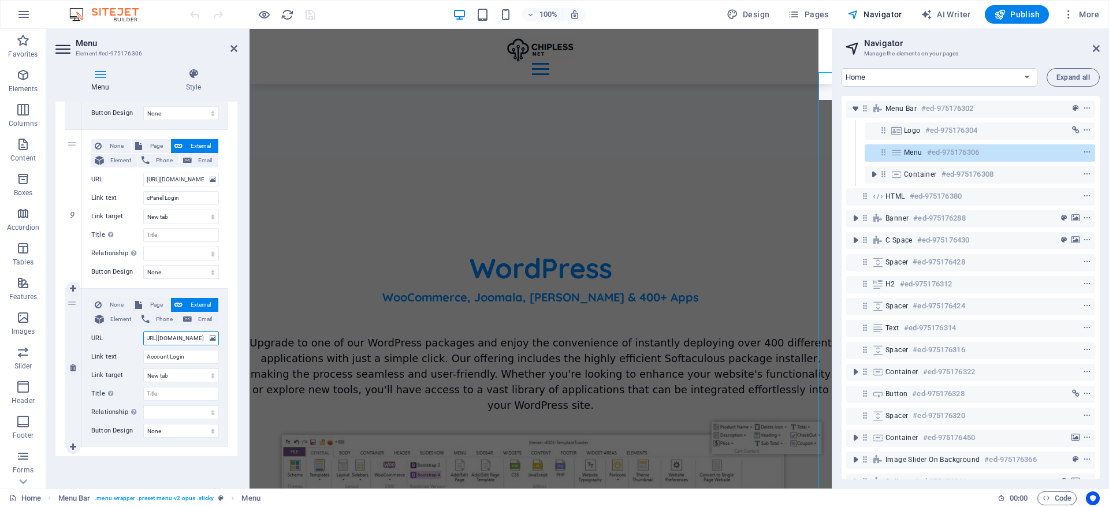
select select
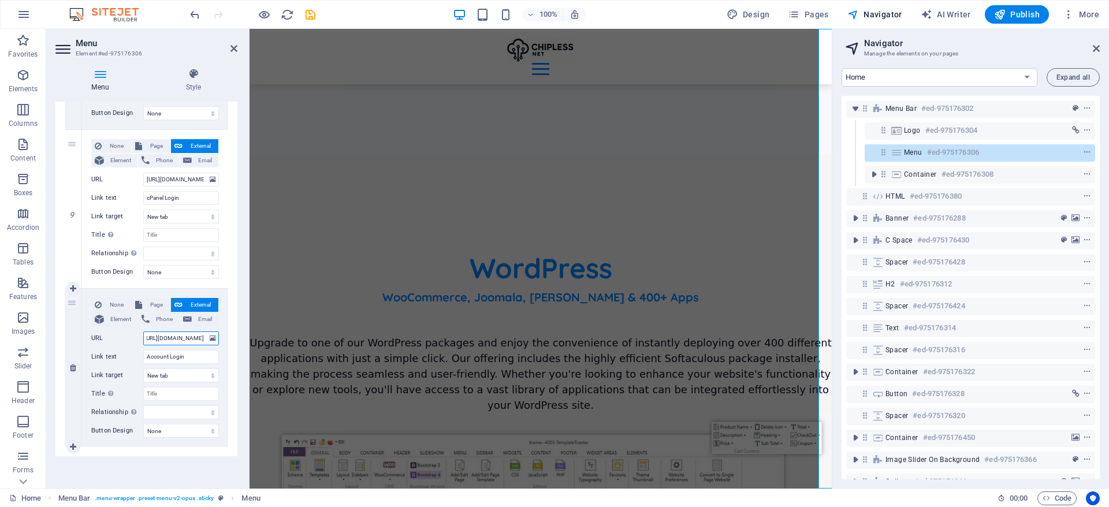
type input "https://chipless.net//index.php?rp=/login"
select select
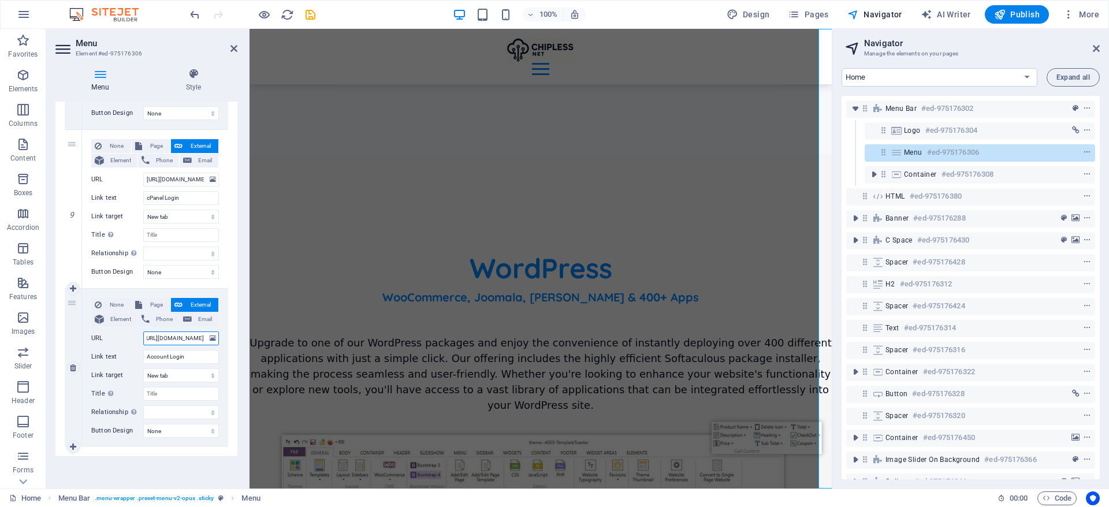
select select
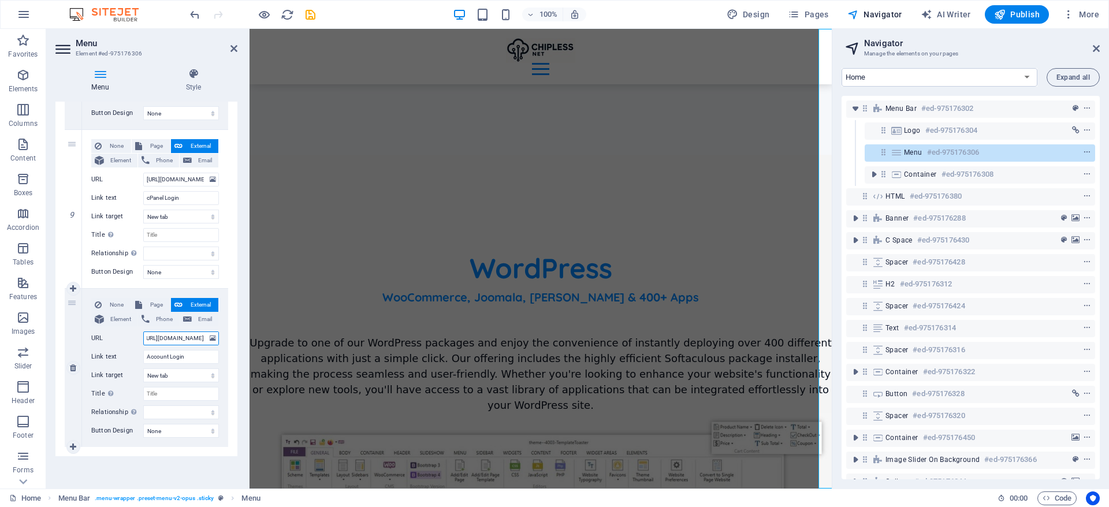
select select
type input "https://chipless.net/checkout/index.php?rp=/login"
select select
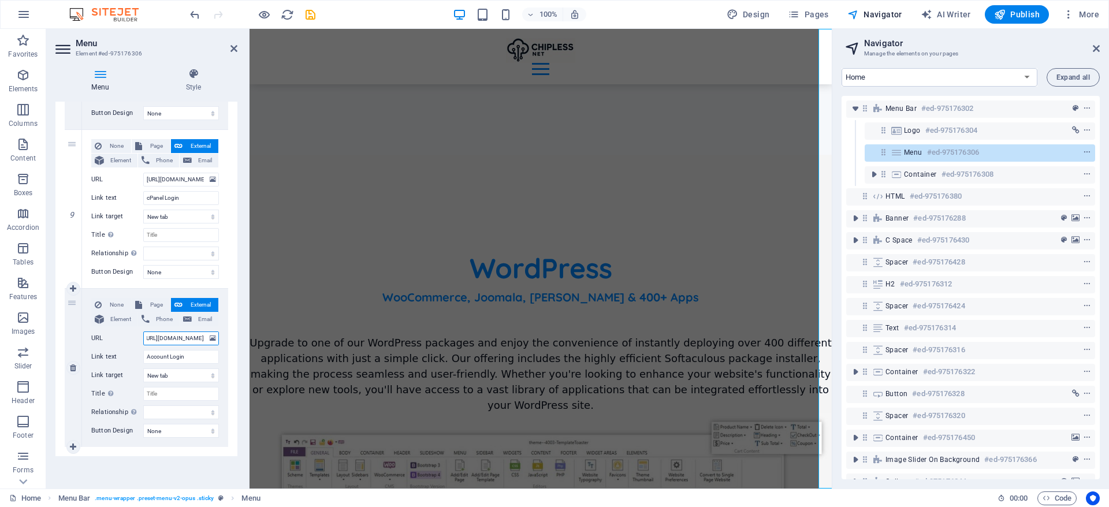
select select
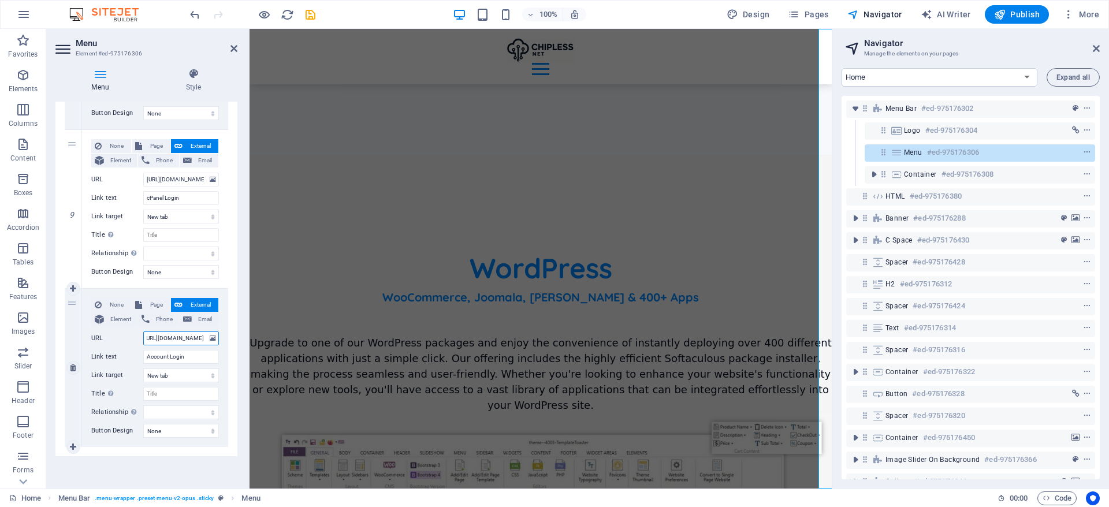
select select
type input "https://chipless.net/checkoutv2/index.php?rp=/login"
select select
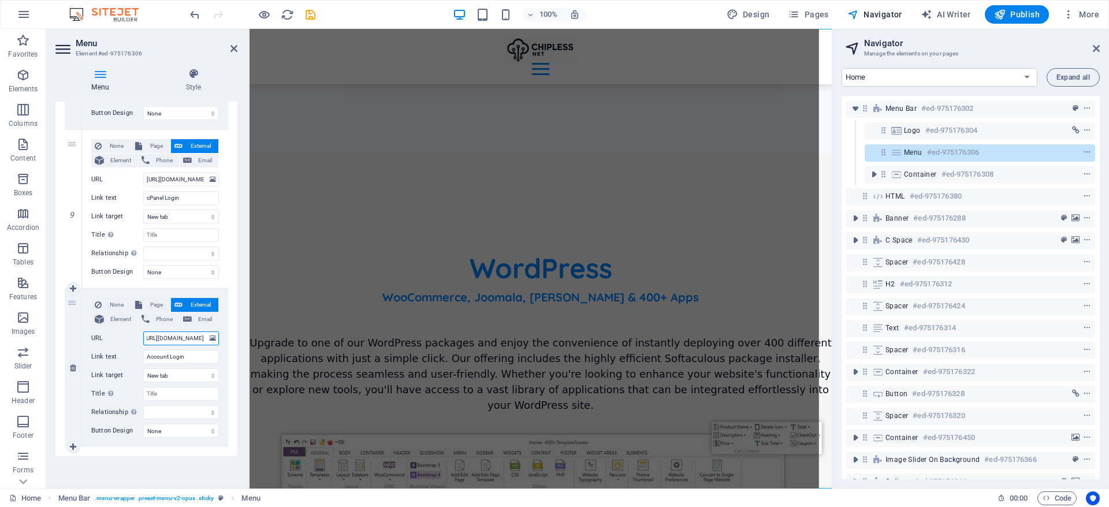
select select
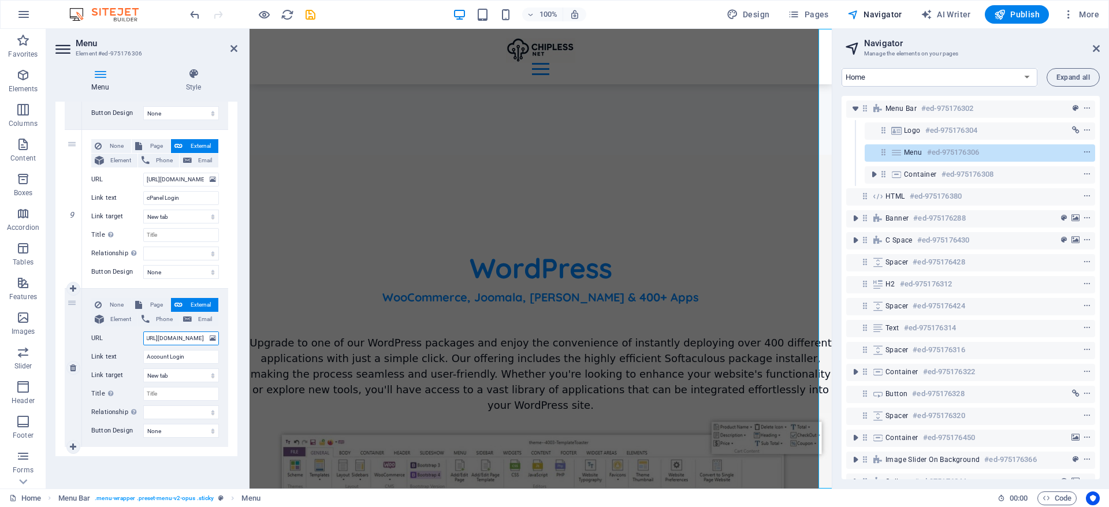
select select
type input "https://chipless.net/checkoutv2/index.php?rp=/login"
click at [174, 464] on div "Menu Auto Custom Create custom menu items for this menu. Recommended for one-pa…" at bounding box center [146, 291] width 182 height 378
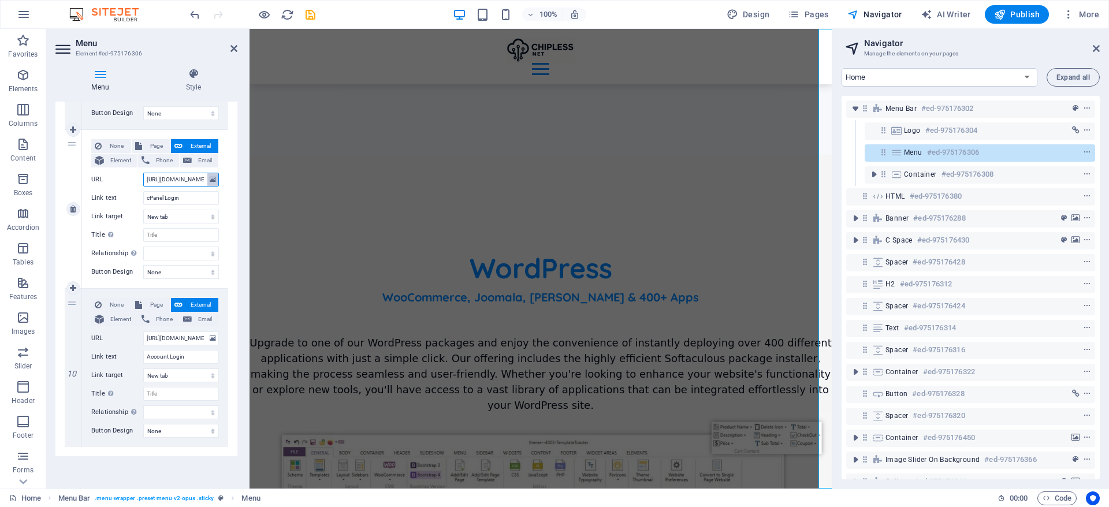
scroll to position [0, 12]
drag, startPoint x: 190, startPoint y: 174, endPoint x: 207, endPoint y: 174, distance: 16.7
click at [207, 174] on div "URL https://chipless.net:2083/" at bounding box center [155, 180] width 128 height 14
click at [1032, 16] on span "Publish" at bounding box center [1017, 15] width 46 height 12
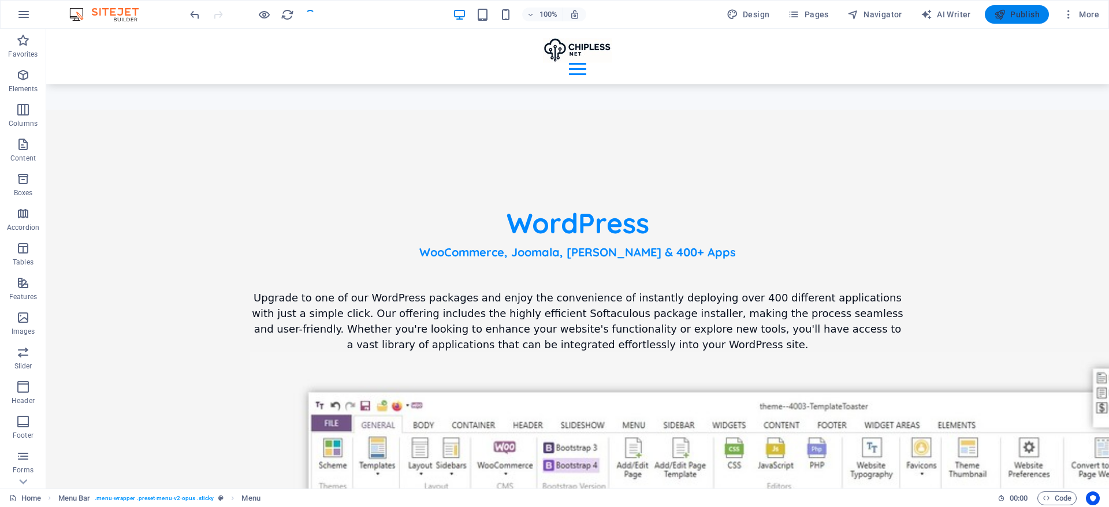
scroll to position [3296, 0]
